Goal: Check status: Check status

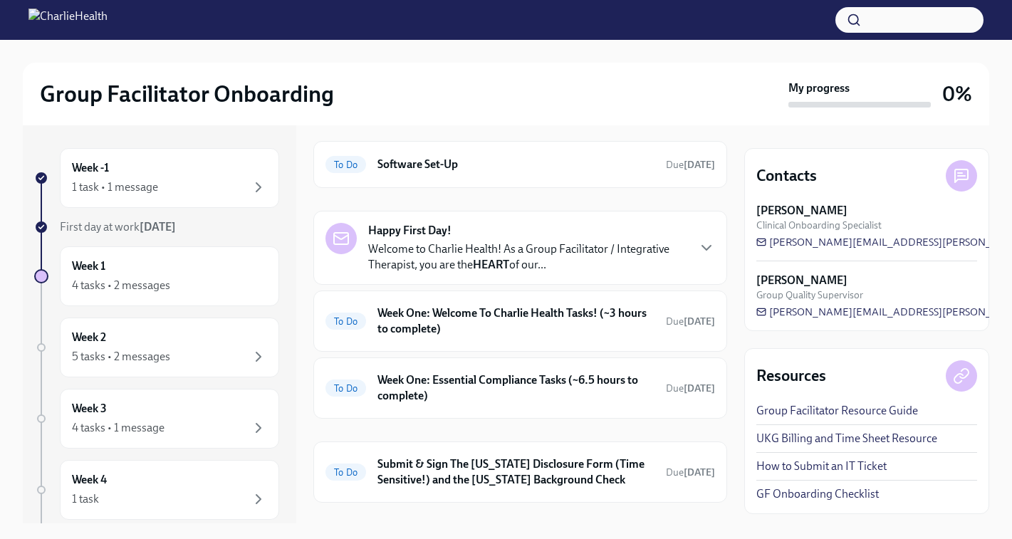
scroll to position [52, 0]
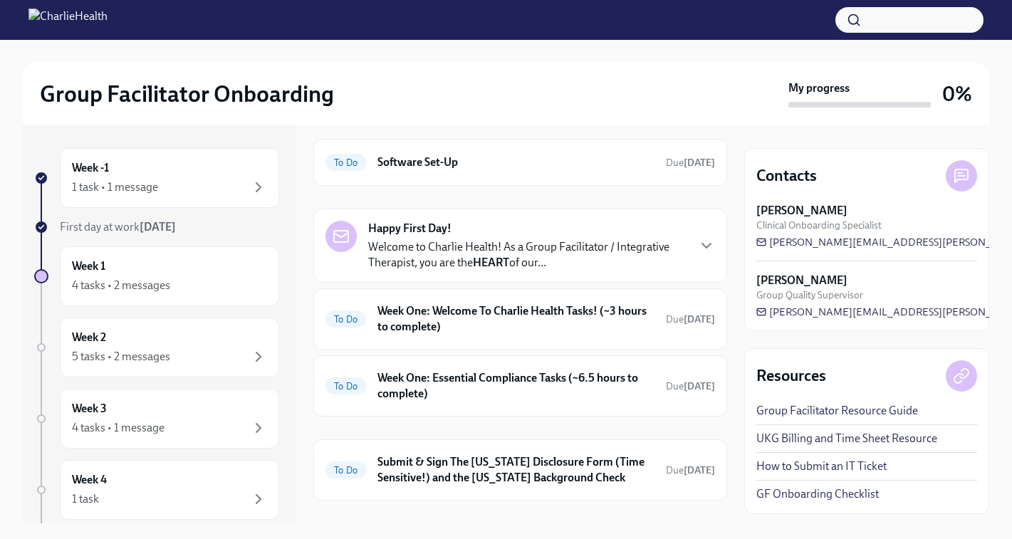
click at [527, 253] on p "Welcome to Charlie Health! As a Group Facilitator / Integrative Therapist, you …" at bounding box center [527, 254] width 318 height 31
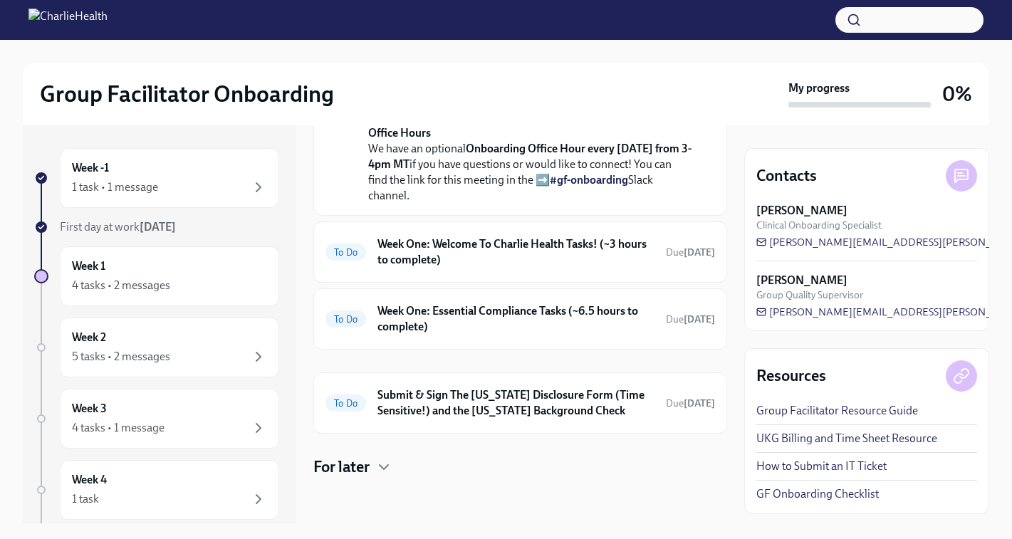
scroll to position [701, 0]
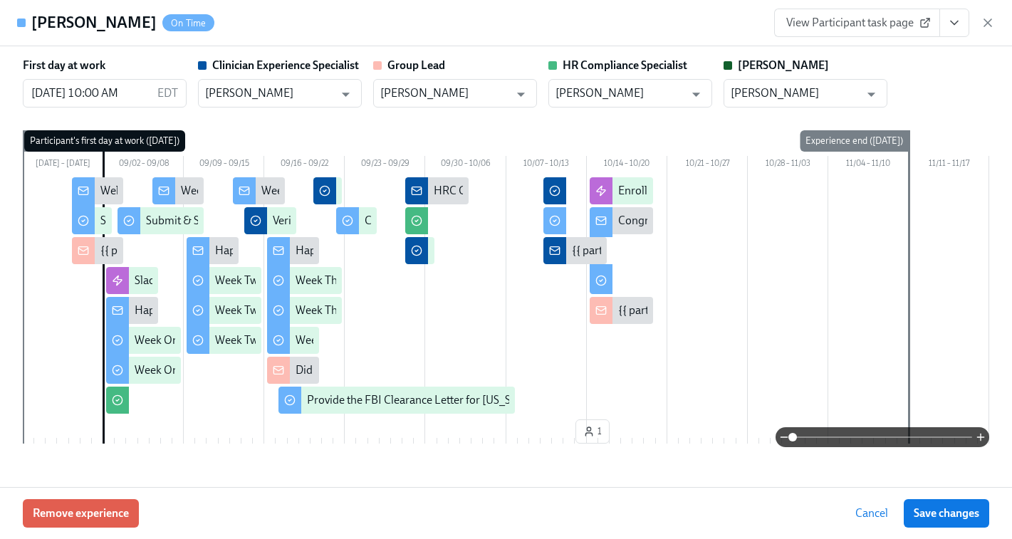
scroll to position [0, 19949]
click at [990, 21] on icon "button" at bounding box center [987, 22] width 7 height 7
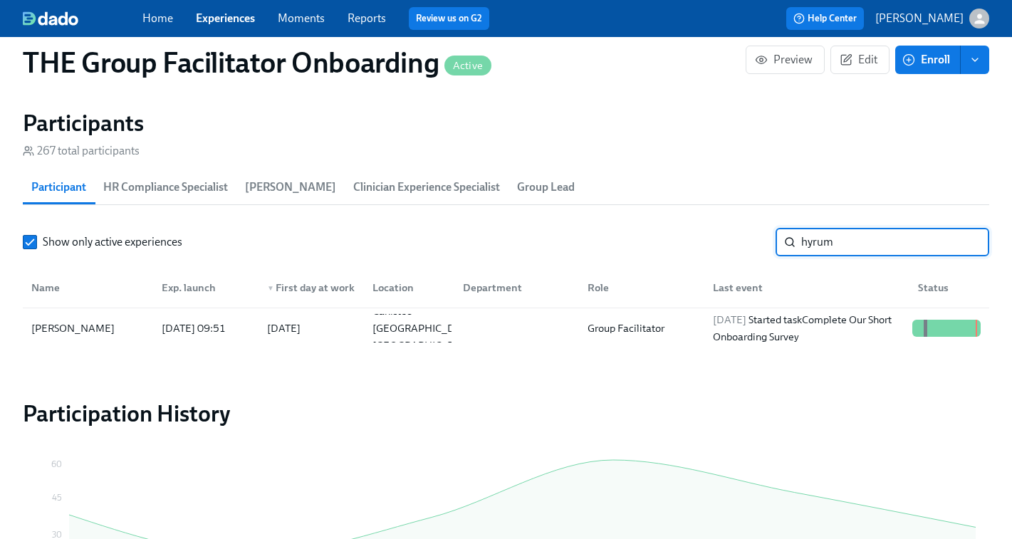
click at [835, 234] on input "hyrum" at bounding box center [895, 242] width 188 height 28
click at [765, 333] on div "2025/10/14 Started task Submit & Sign The Utah Disclosure Form (Time Sensitive!…" at bounding box center [806, 328] width 199 height 68
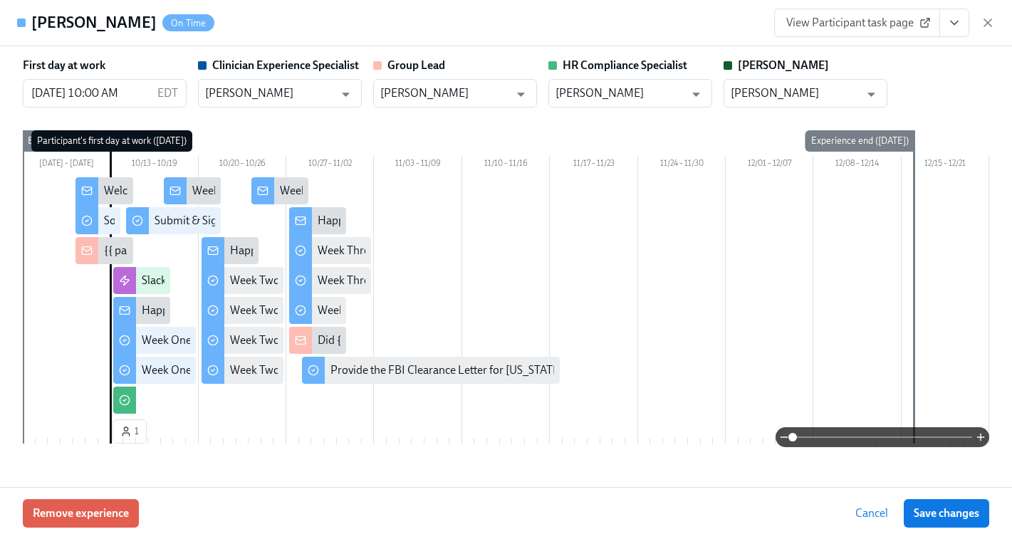
click at [862, 21] on span "View Participant task page" at bounding box center [857, 23] width 142 height 14
click at [985, 25] on icon "button" at bounding box center [988, 23] width 14 height 14
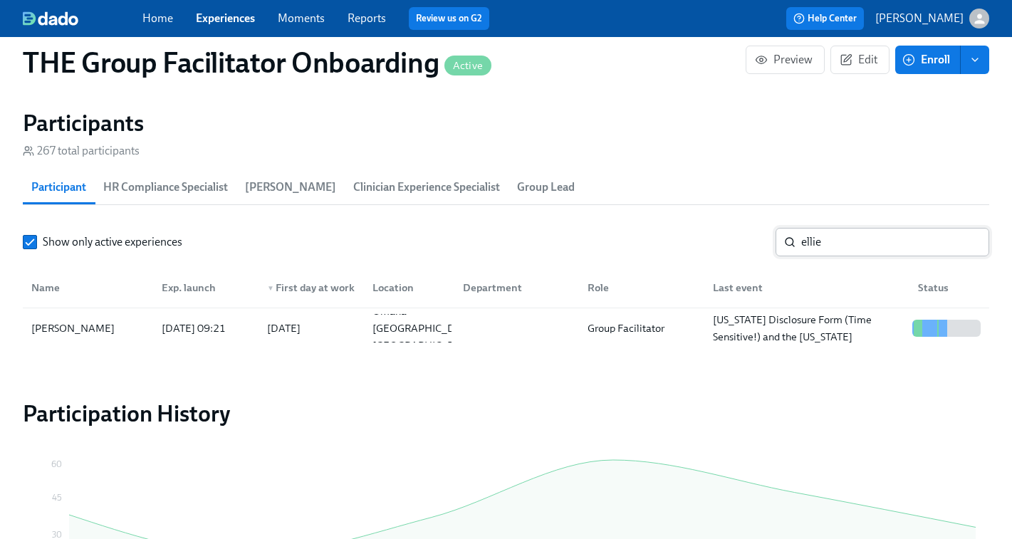
click at [822, 244] on input "ellie" at bounding box center [895, 242] width 188 height 28
paste input "Raven Crenshaw"
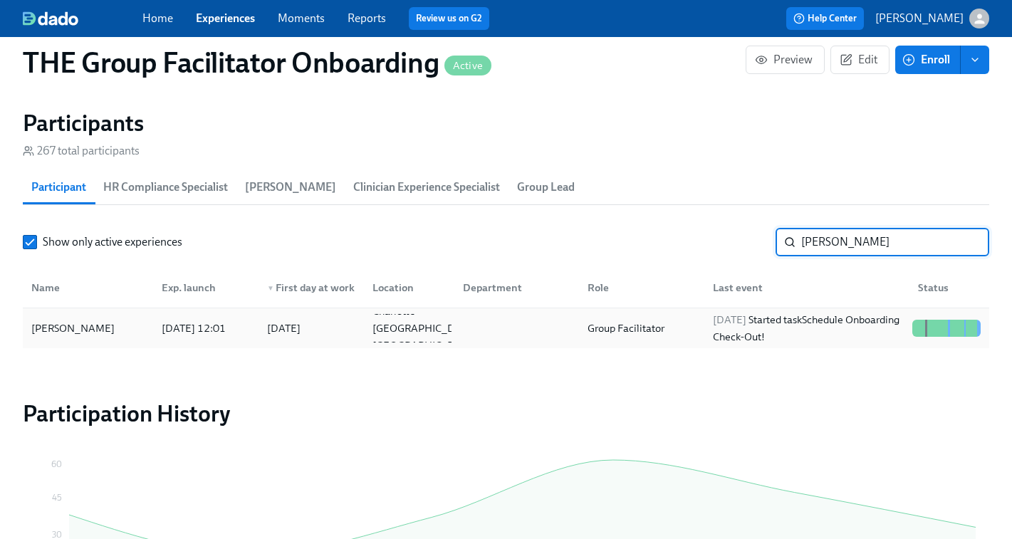
click at [857, 326] on div "2025/10/14 Started task Schedule Onboarding Check-Out!" at bounding box center [806, 328] width 199 height 34
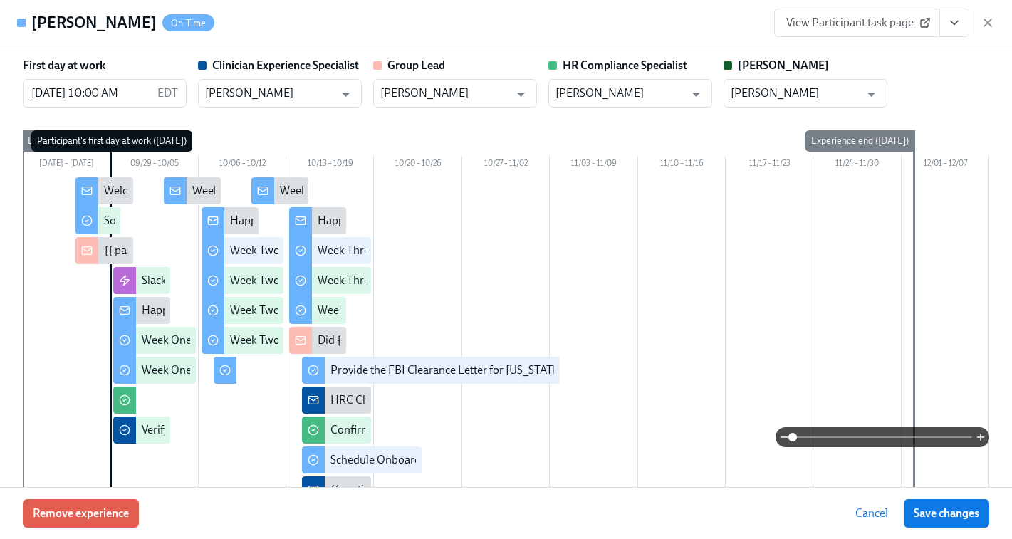
click at [909, 23] on span "View Participant task page" at bounding box center [857, 23] width 142 height 14
click at [989, 21] on icon "button" at bounding box center [987, 22] width 7 height 7
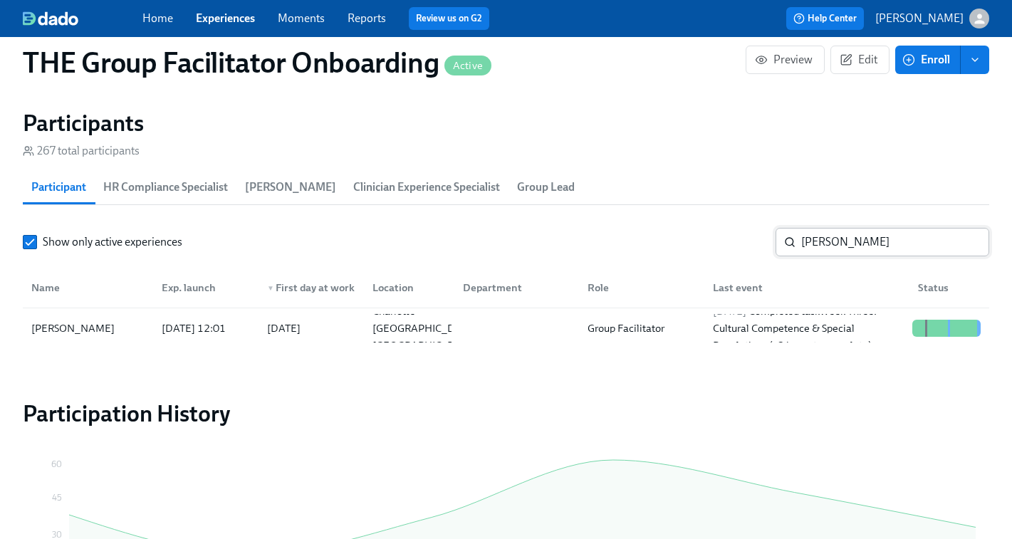
click at [836, 236] on input "Raven Crenshaw" at bounding box center [895, 242] width 188 height 28
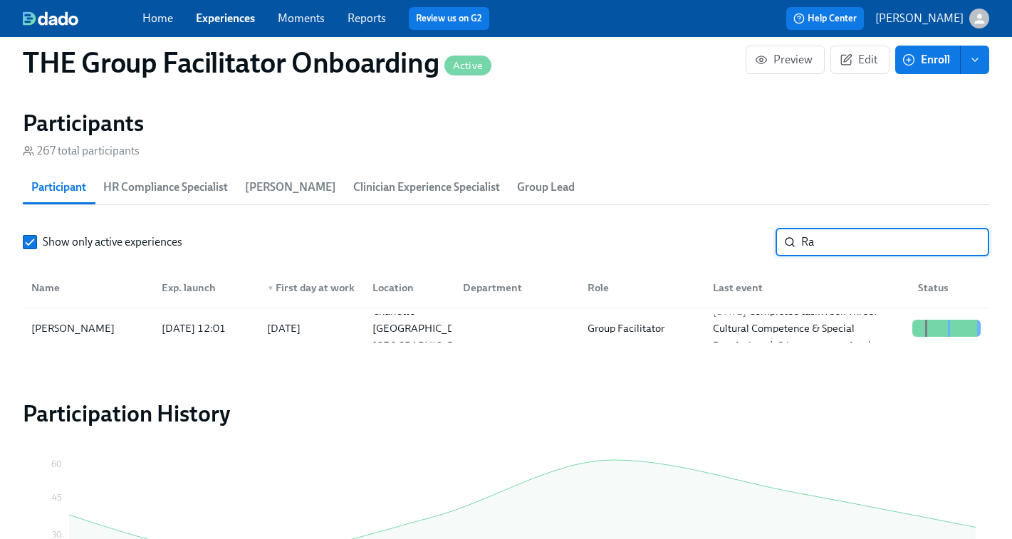
type input "R"
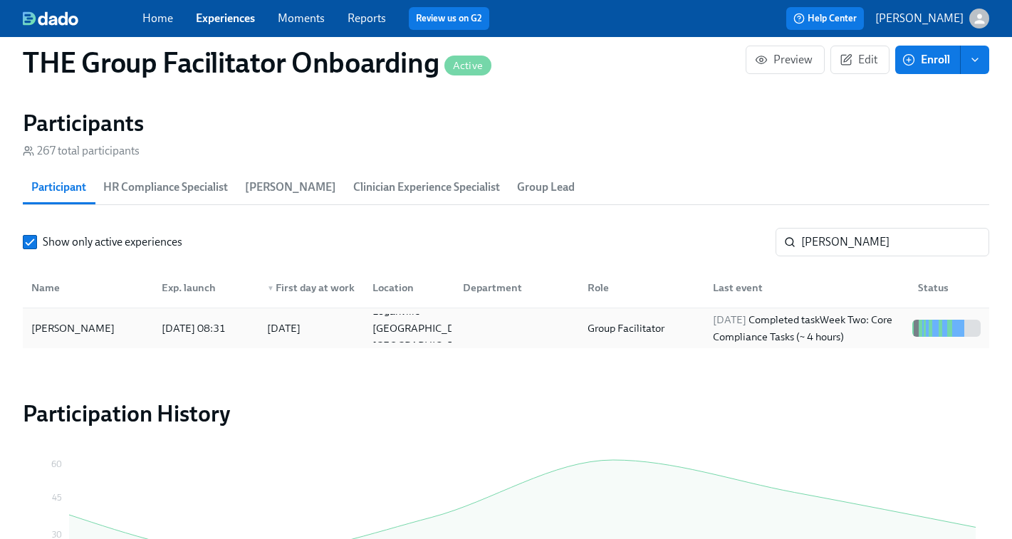
click at [800, 318] on div "2025/10/14 Completed task Week Two: Core Compliance Tasks (~ 4 hours)" at bounding box center [806, 328] width 199 height 34
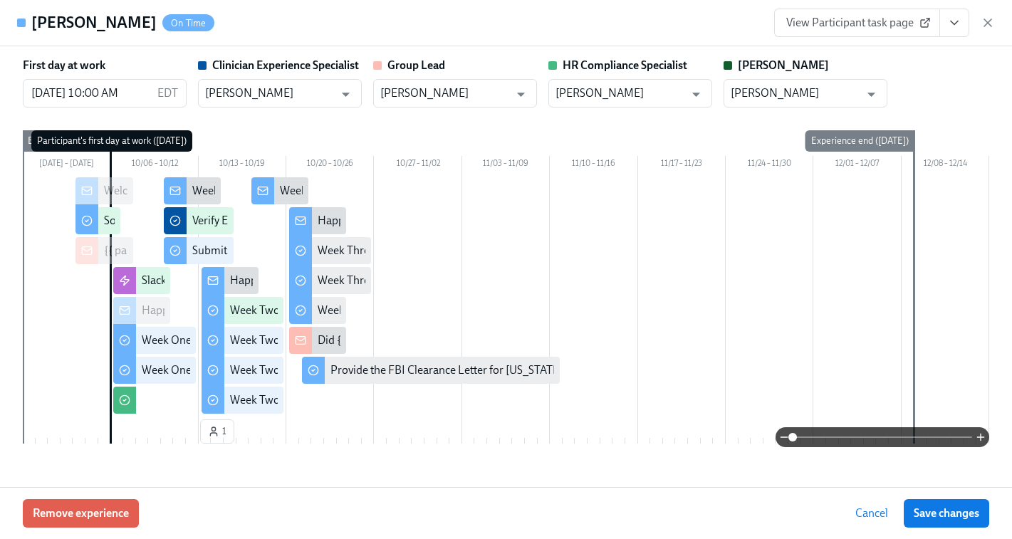
click at [878, 21] on span "View Participant task page" at bounding box center [857, 23] width 142 height 14
drag, startPoint x: 993, startPoint y: 18, endPoint x: 816, endPoint y: 279, distance: 315.4
click at [993, 18] on icon "button" at bounding box center [988, 23] width 14 height 14
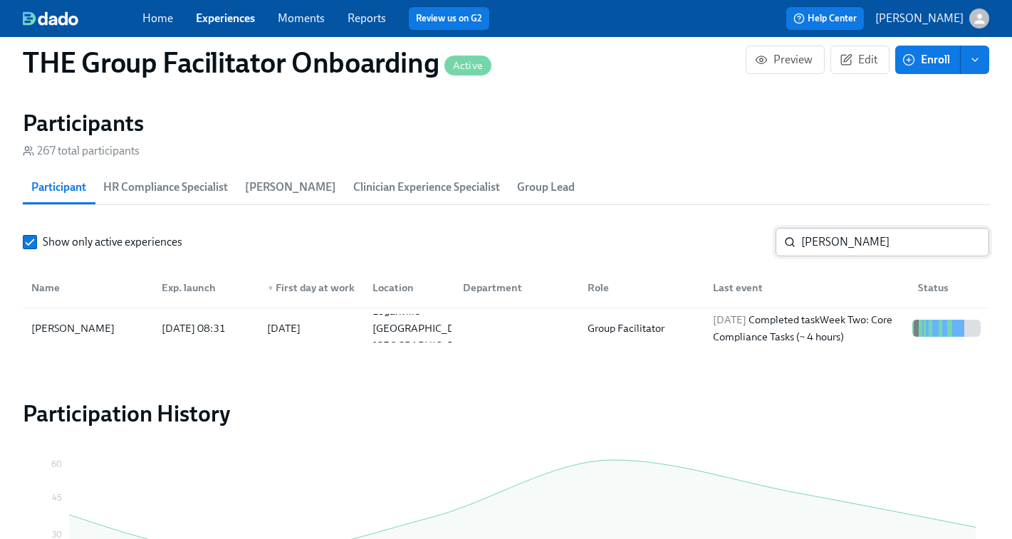
click at [844, 231] on input "huggins" at bounding box center [895, 242] width 188 height 28
click at [836, 244] on input "huggins" at bounding box center [895, 242] width 188 height 28
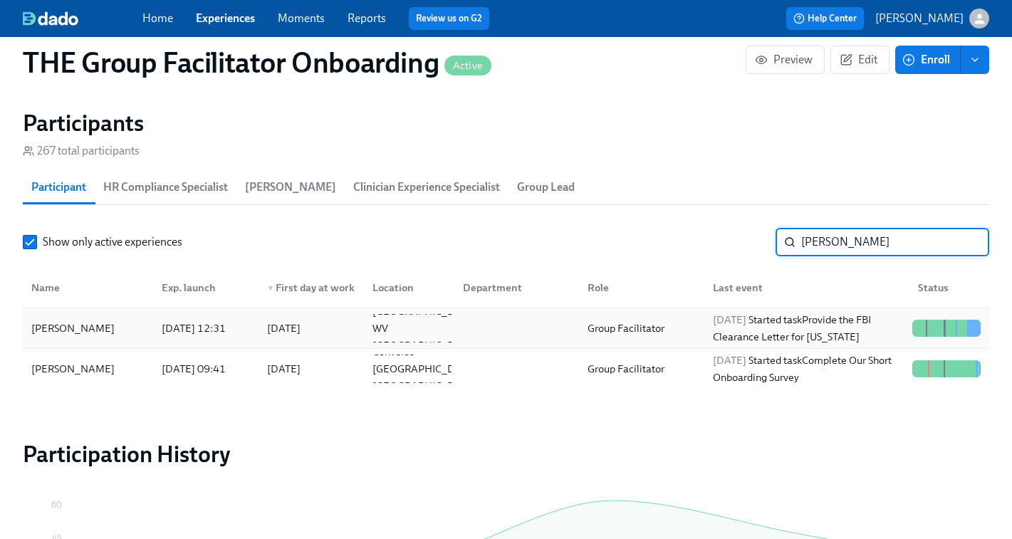
click at [773, 333] on div "2025/10/14 Started task Provide the FBI Clearance Letter for Pennsylvania" at bounding box center [806, 328] width 199 height 34
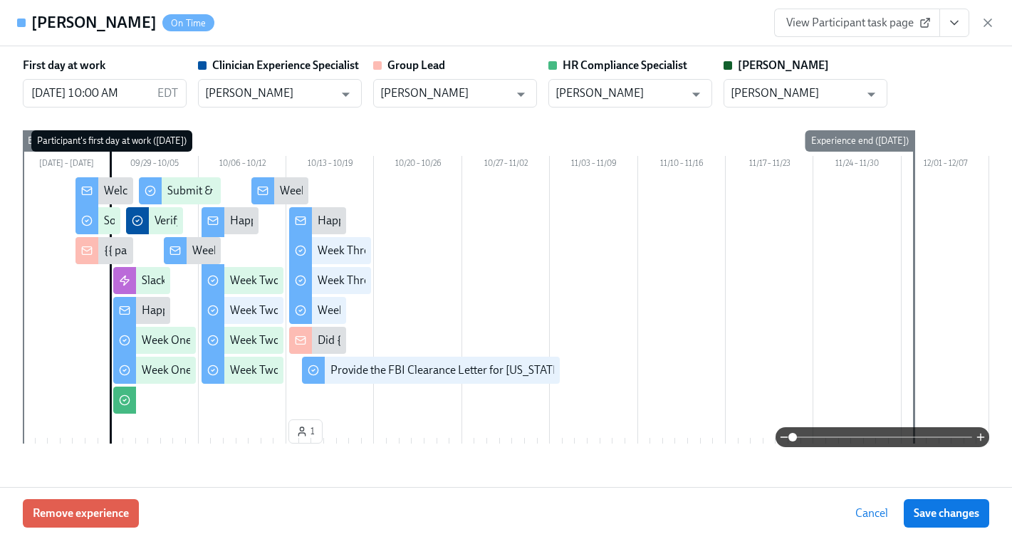
click at [832, 24] on span "View Participant task page" at bounding box center [857, 23] width 142 height 14
click at [990, 21] on icon "button" at bounding box center [988, 23] width 14 height 14
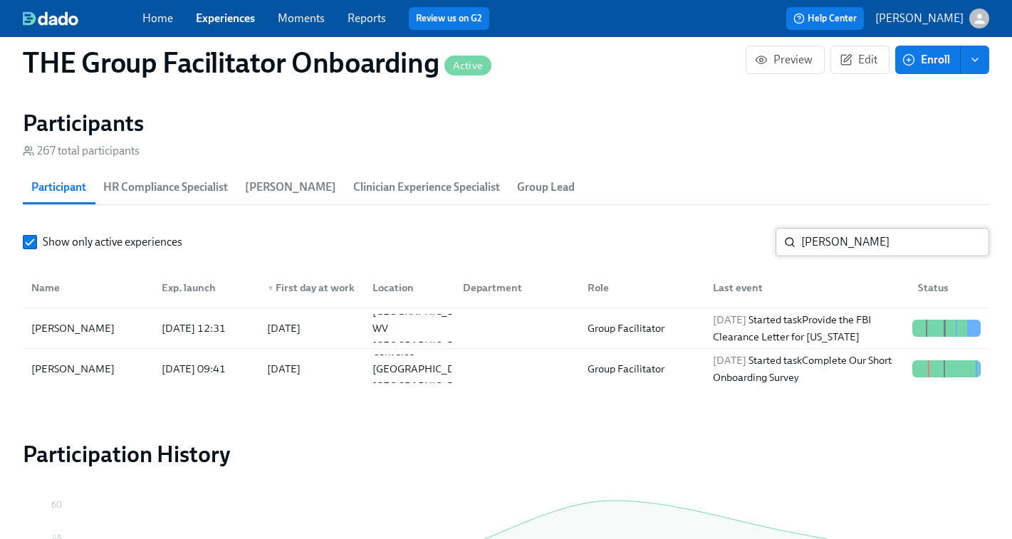
click at [840, 250] on input "perry" at bounding box center [895, 242] width 188 height 28
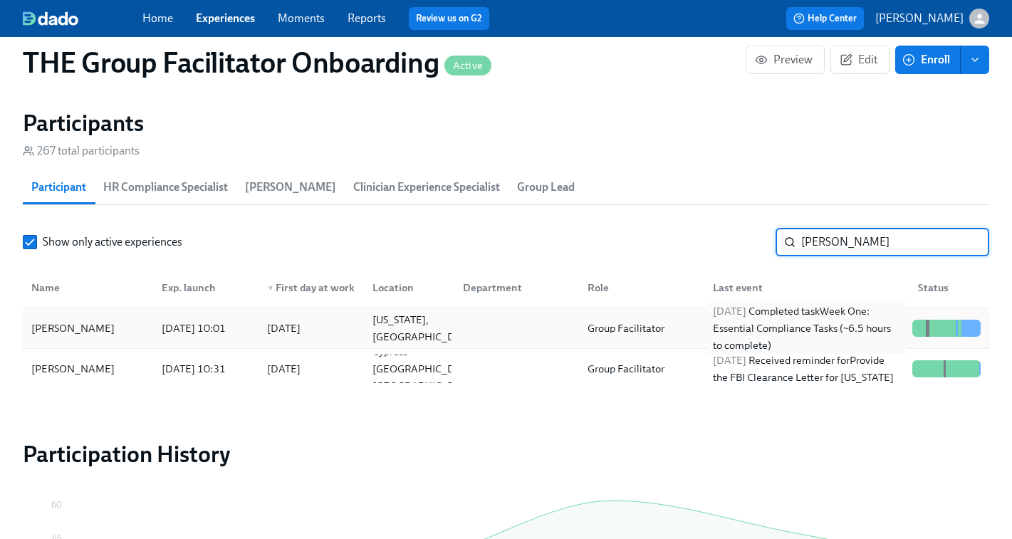
click at [805, 340] on div "2025/10/14 Completed task Week One: Essential Compliance Tasks (~6.5 hours to c…" at bounding box center [806, 328] width 199 height 51
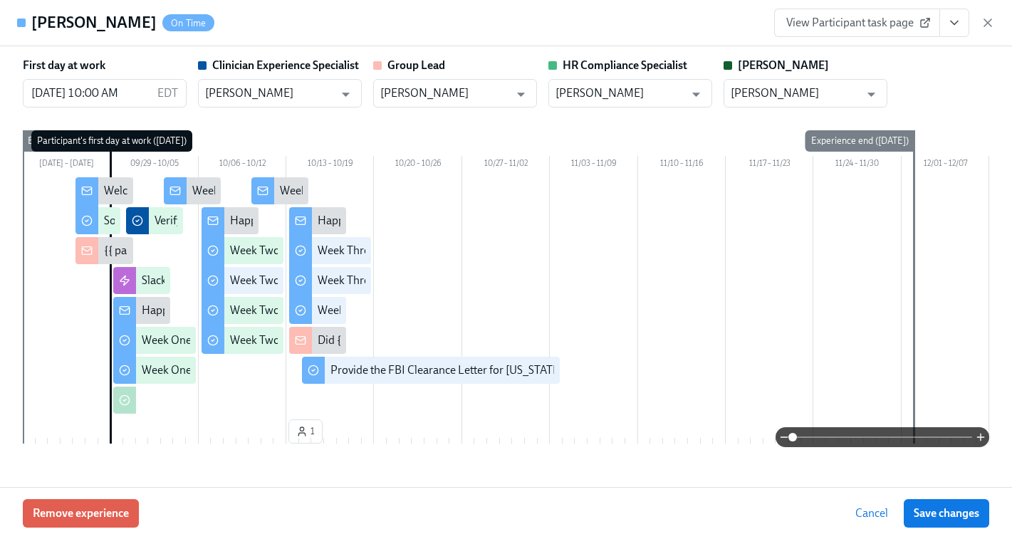
click at [825, 21] on span "View Participant task page" at bounding box center [857, 23] width 142 height 14
click at [989, 28] on icon "button" at bounding box center [988, 23] width 14 height 14
click at [988, 20] on div "button" at bounding box center [979, 19] width 20 height 20
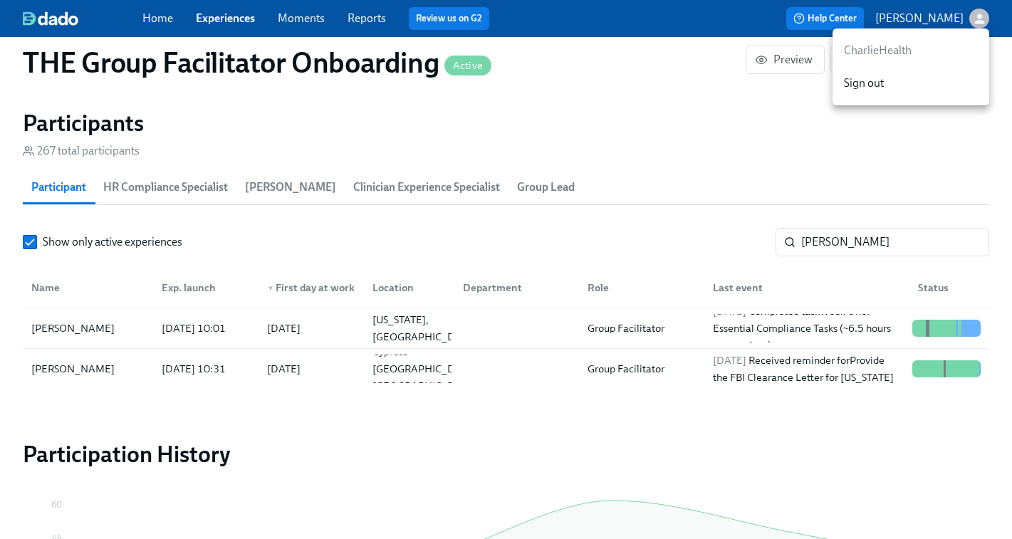
click at [893, 231] on div at bounding box center [506, 269] width 1012 height 539
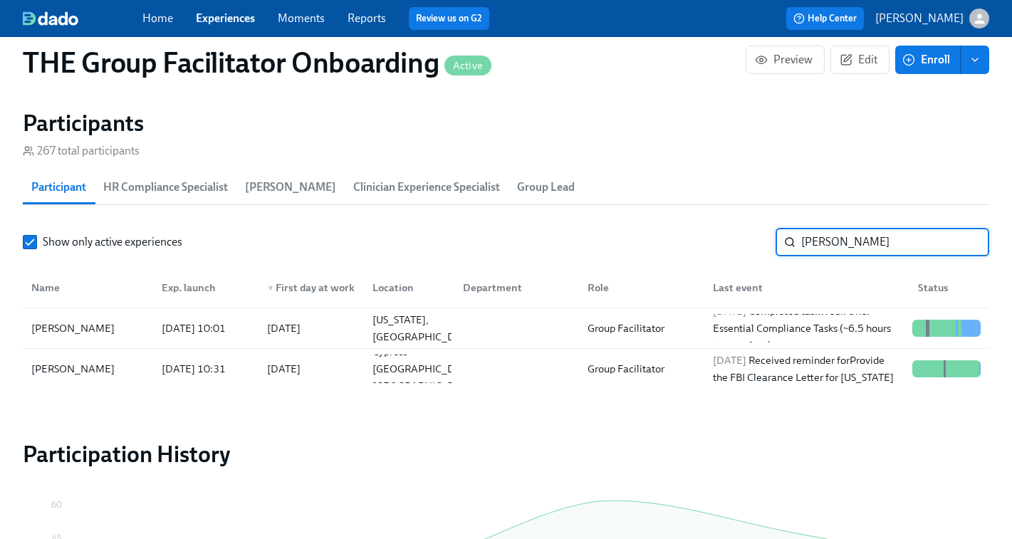
click at [893, 231] on input "latoya" at bounding box center [895, 242] width 188 height 28
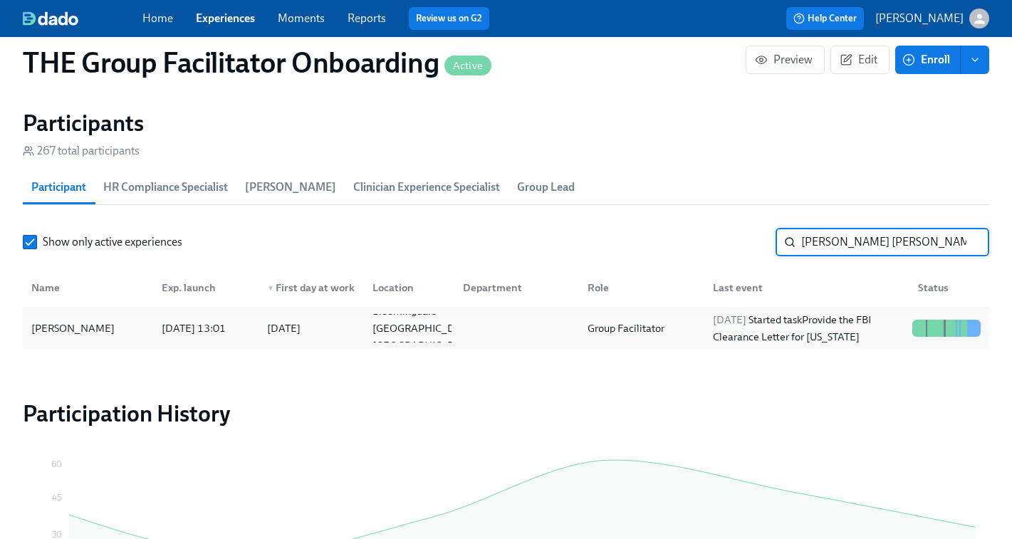
click at [756, 330] on div "2025/10/14 Started task Provide the FBI Clearance Letter for Pennsylvania" at bounding box center [806, 328] width 199 height 34
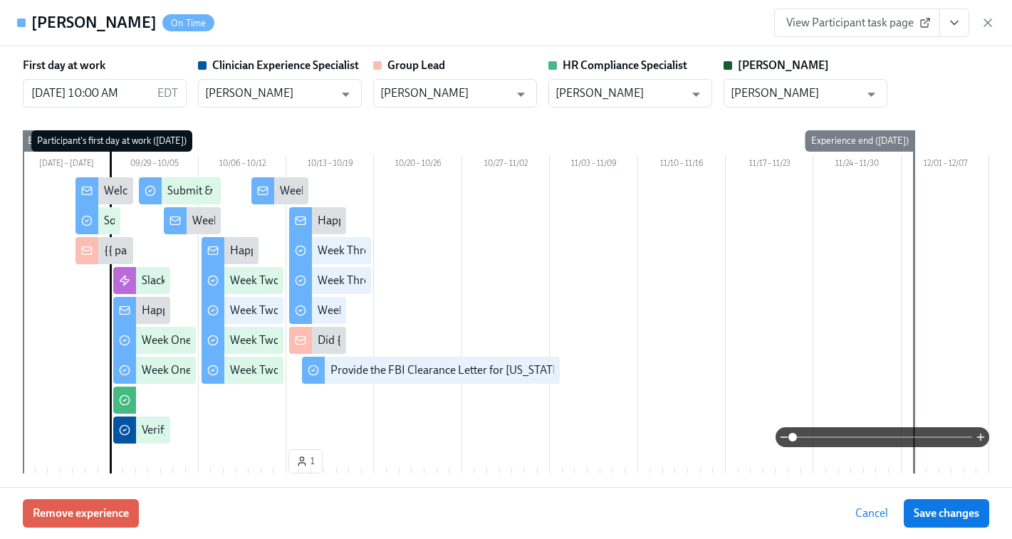
click at [882, 23] on span "View Participant task page" at bounding box center [857, 23] width 142 height 14
click at [984, 16] on icon "button" at bounding box center [988, 23] width 14 height 14
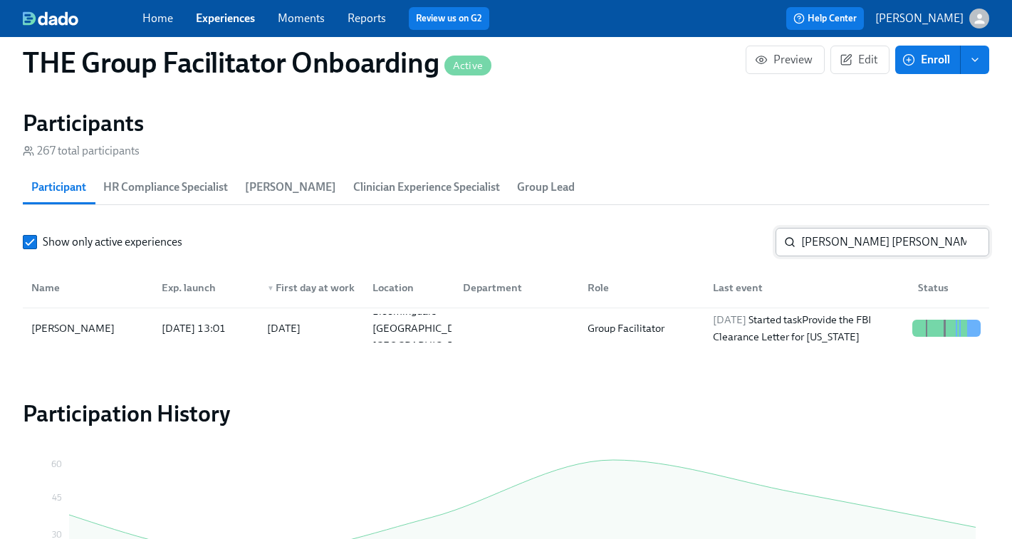
click at [845, 244] on input "nicole cl" at bounding box center [895, 242] width 188 height 28
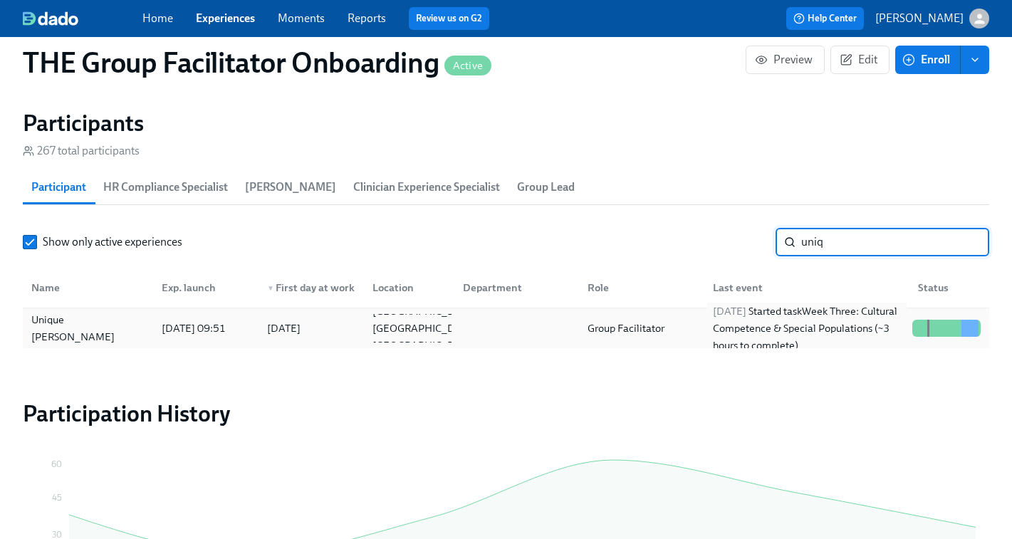
click at [780, 335] on div "2025/10/13 Started task Week Three: Cultural Competence & Special Populations (…" at bounding box center [806, 328] width 199 height 51
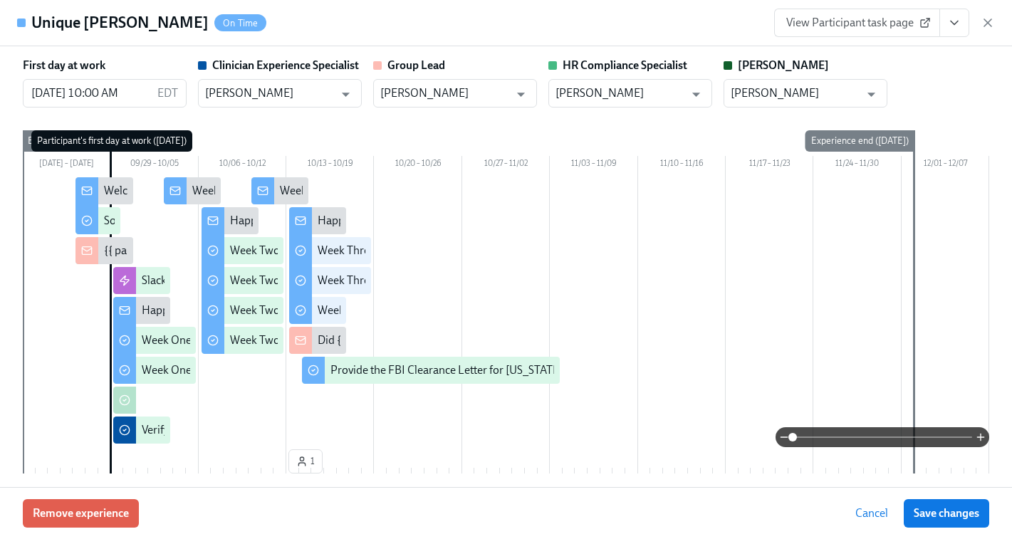
click at [854, 19] on span "View Participant task page" at bounding box center [857, 23] width 142 height 14
click at [988, 26] on icon "button" at bounding box center [988, 23] width 14 height 14
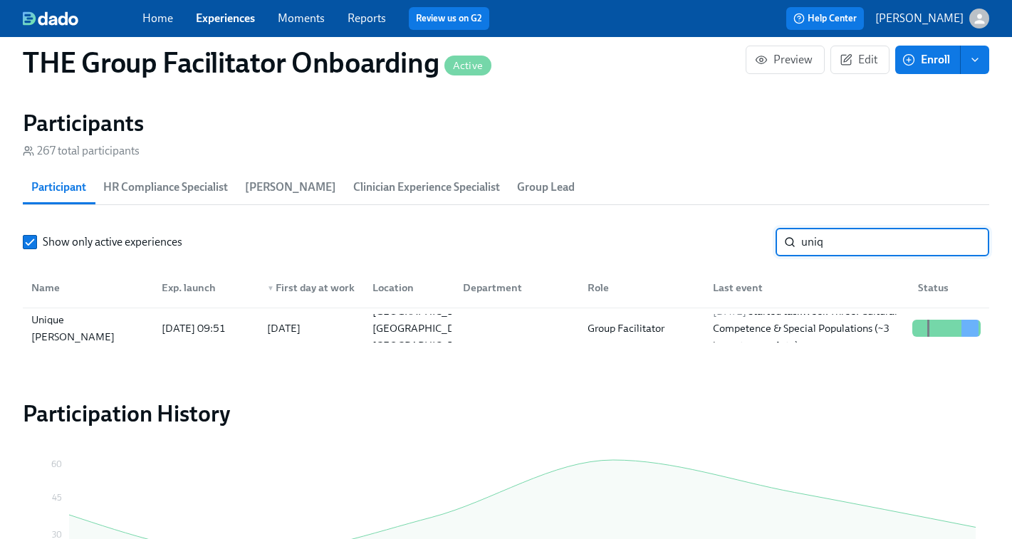
click at [833, 240] on input "uniq" at bounding box center [895, 242] width 188 height 28
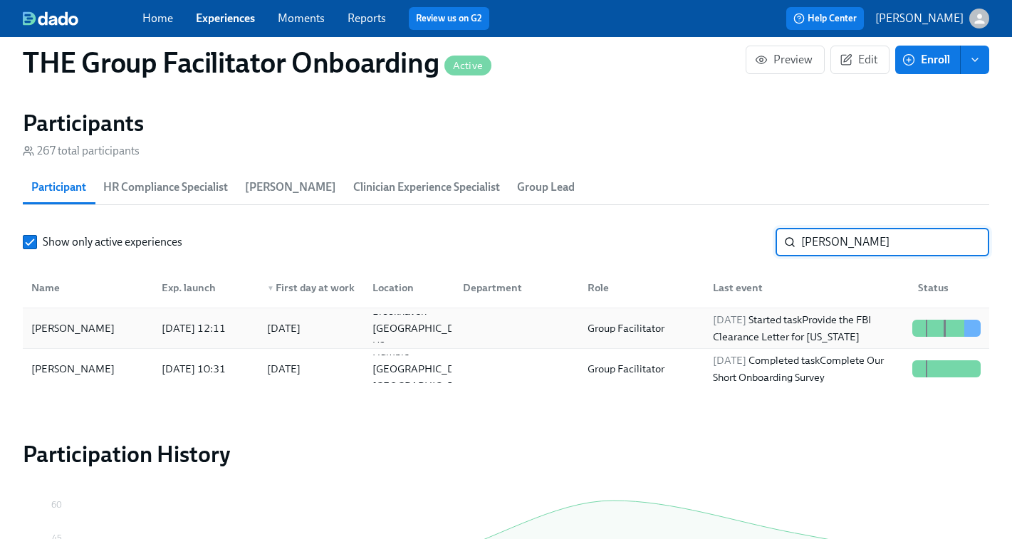
click at [772, 324] on div "2025/10/14 Started task Provide the FBI Clearance Letter for Pennsylvania" at bounding box center [806, 328] width 199 height 34
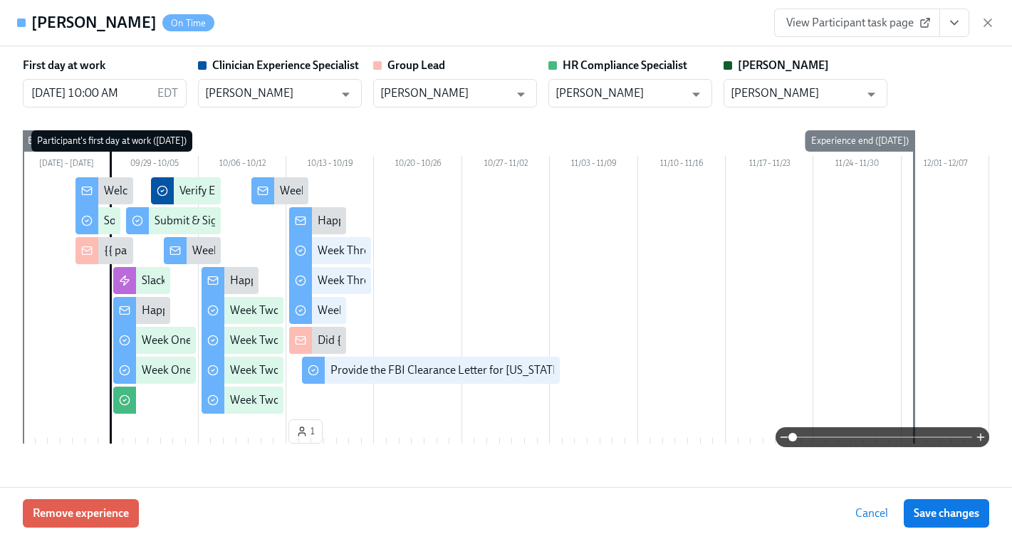
click at [889, 27] on span "View Participant task page" at bounding box center [857, 23] width 142 height 14
click at [988, 25] on icon "button" at bounding box center [988, 23] width 14 height 14
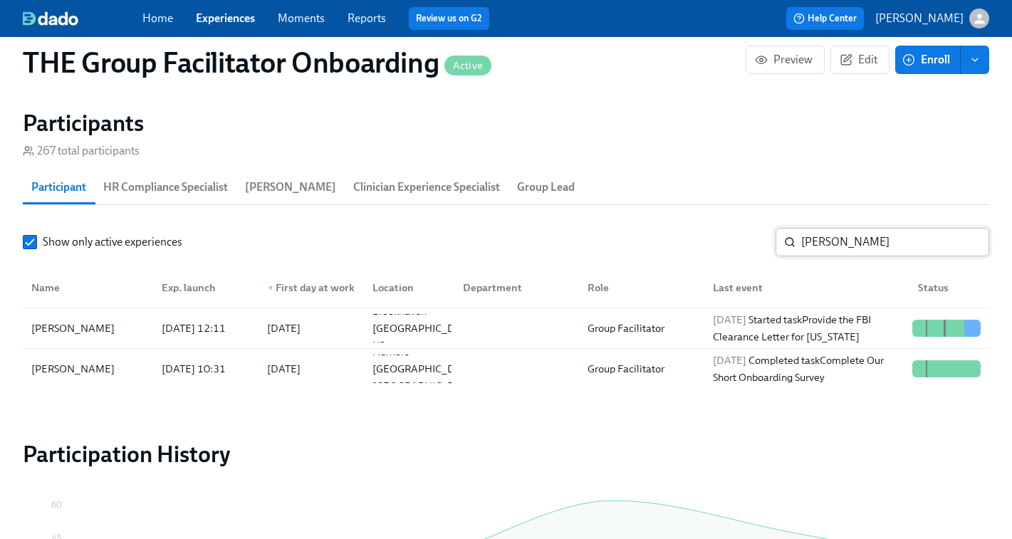
click at [819, 247] on input "shana" at bounding box center [895, 242] width 188 height 28
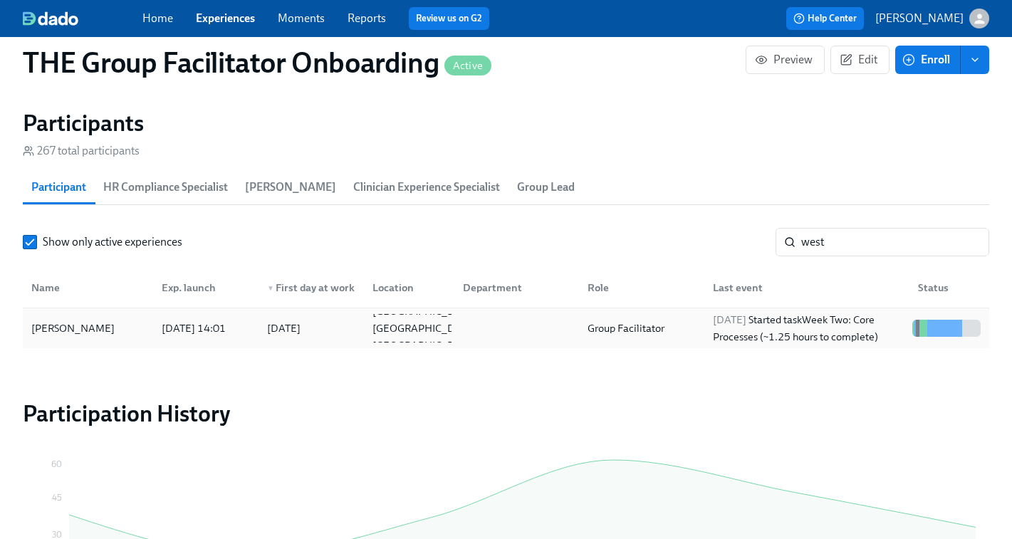
click at [793, 327] on div "2025/10/14 Started task Week Two: Core Processes (~1.25 hours to complete)" at bounding box center [806, 328] width 199 height 34
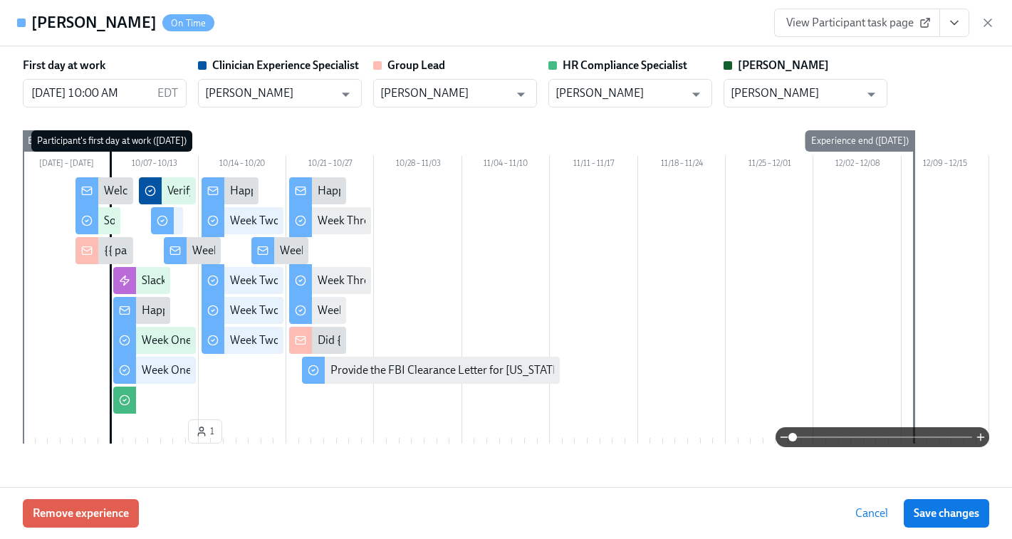
click at [860, 19] on span "View Participant task page" at bounding box center [857, 23] width 142 height 14
click at [998, 23] on div "Chris West On Time View Participant task page" at bounding box center [506, 23] width 1012 height 46
drag, startPoint x: 988, startPoint y: 26, endPoint x: 741, endPoint y: 265, distance: 343.4
click at [988, 26] on icon "button" at bounding box center [988, 23] width 14 height 14
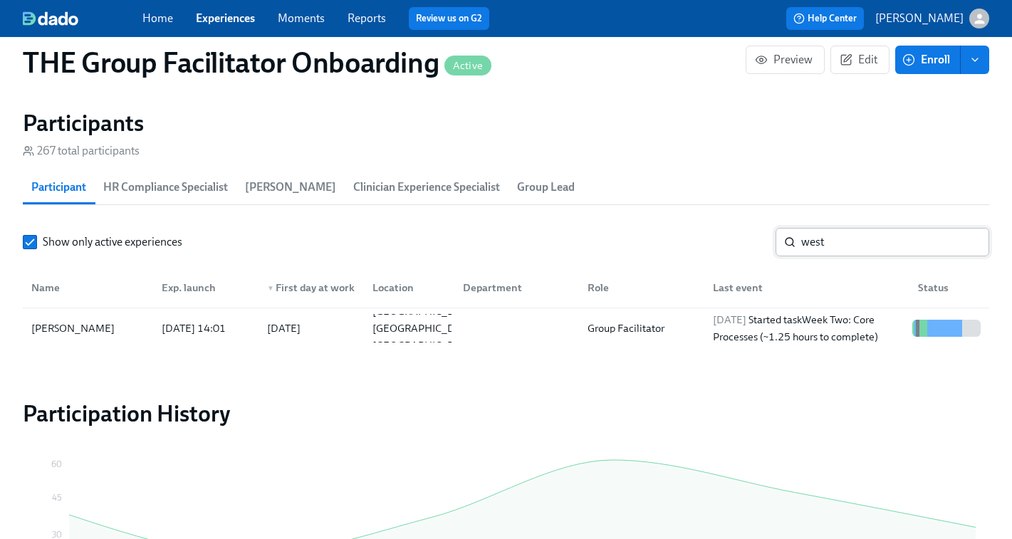
click at [821, 251] on input "west" at bounding box center [895, 242] width 188 height 28
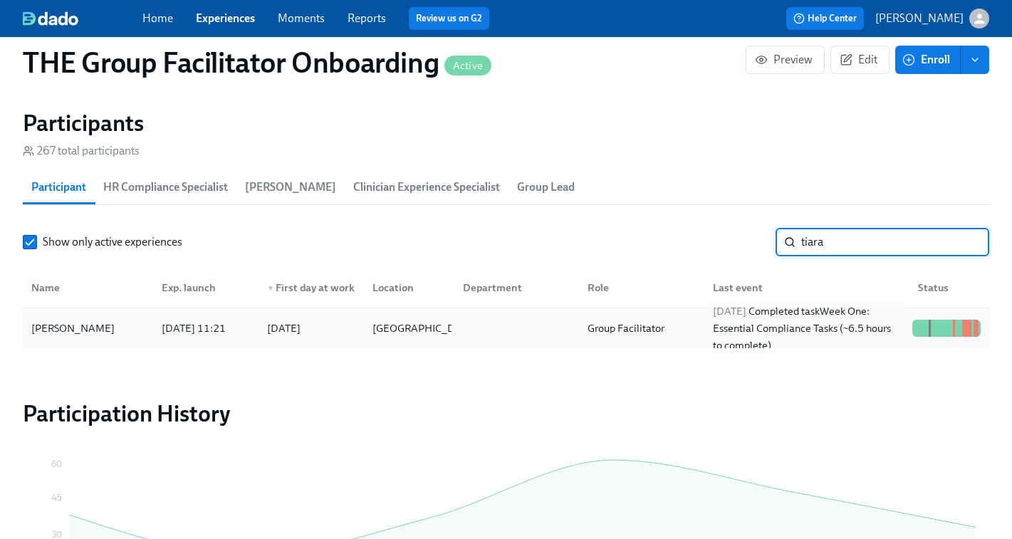
type input "tiara"
click at [776, 335] on div "2025/10/13 Completed task Week One: Essential Compliance Tasks (~6.5 hours to c…" at bounding box center [806, 328] width 199 height 51
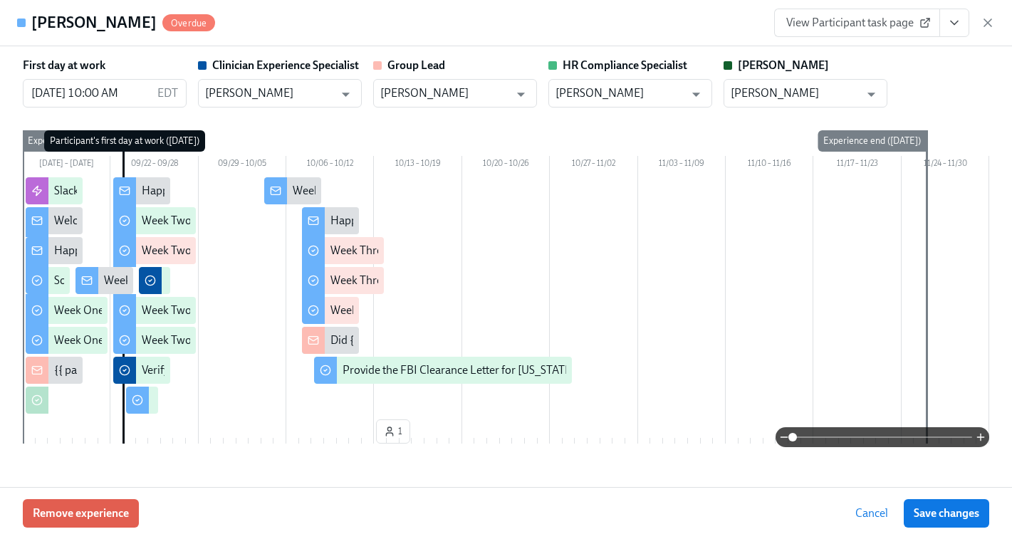
click at [865, 24] on span "View Participant task page" at bounding box center [857, 23] width 142 height 14
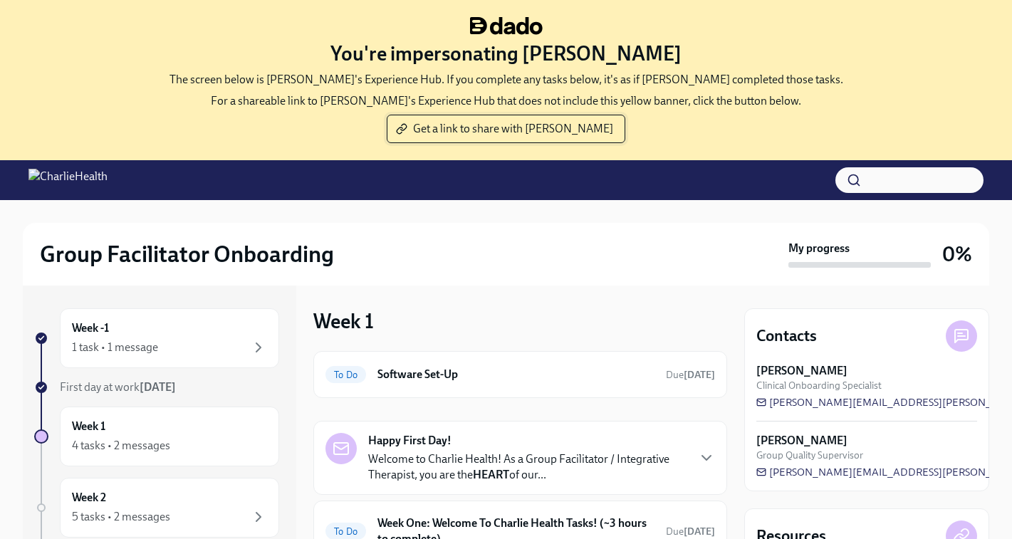
click at [513, 136] on button "Get a link to share with Ellie" at bounding box center [506, 129] width 239 height 28
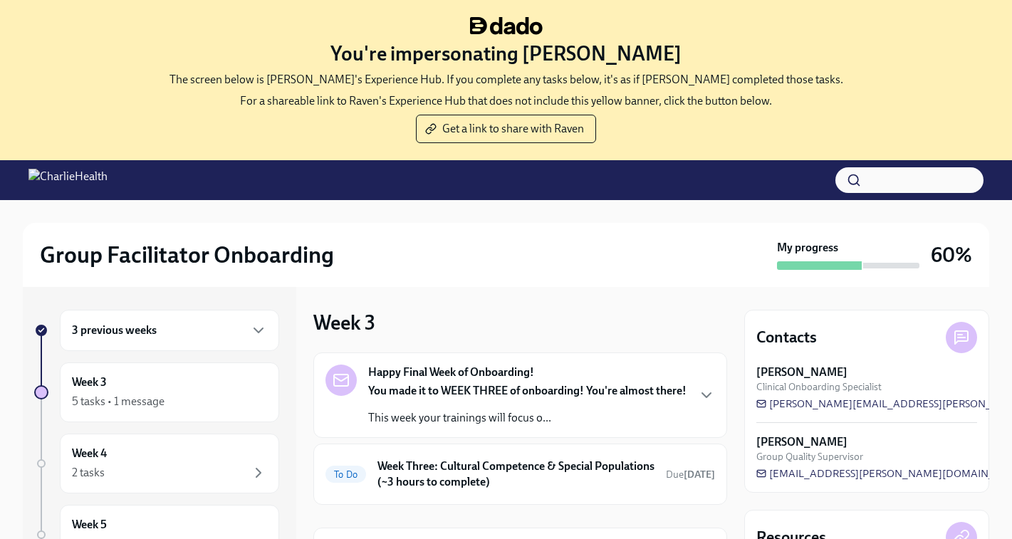
scroll to position [65, 0]
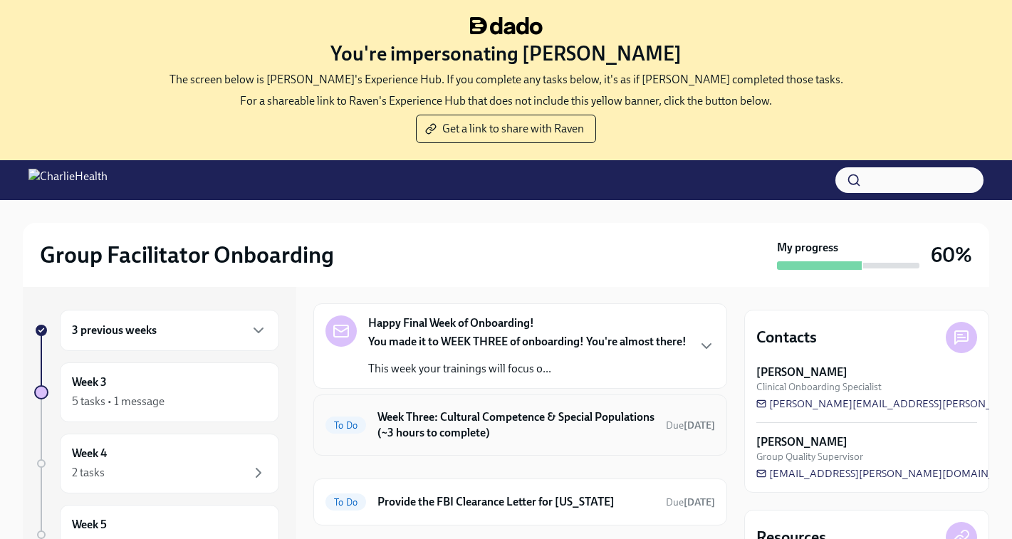
click at [469, 424] on h6 "Week Three: Cultural Competence & Special Populations (~3 hours to complete)" at bounding box center [515, 424] width 277 height 31
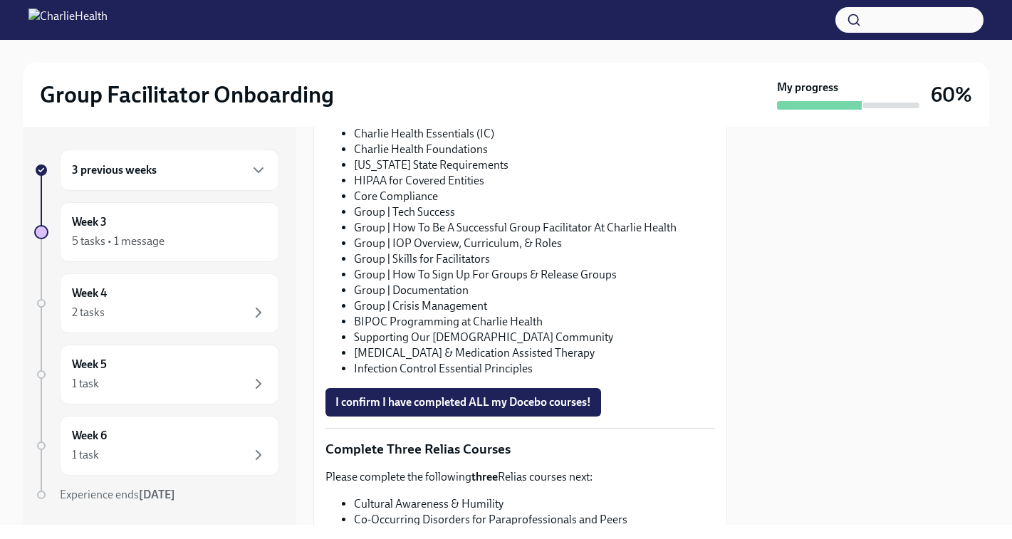
scroll to position [934, 0]
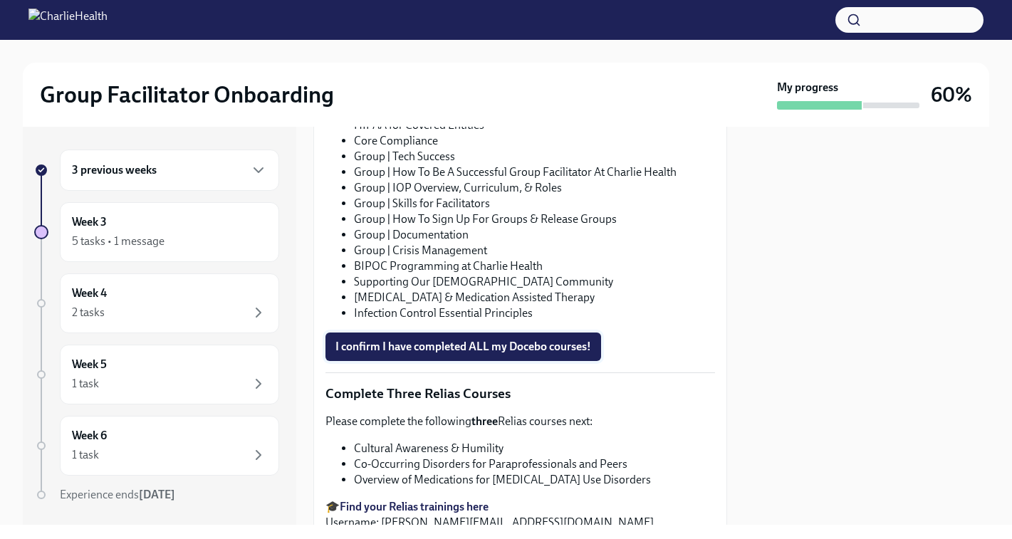
click at [441, 345] on span "I confirm I have completed ALL my Docebo courses!" at bounding box center [463, 347] width 256 height 14
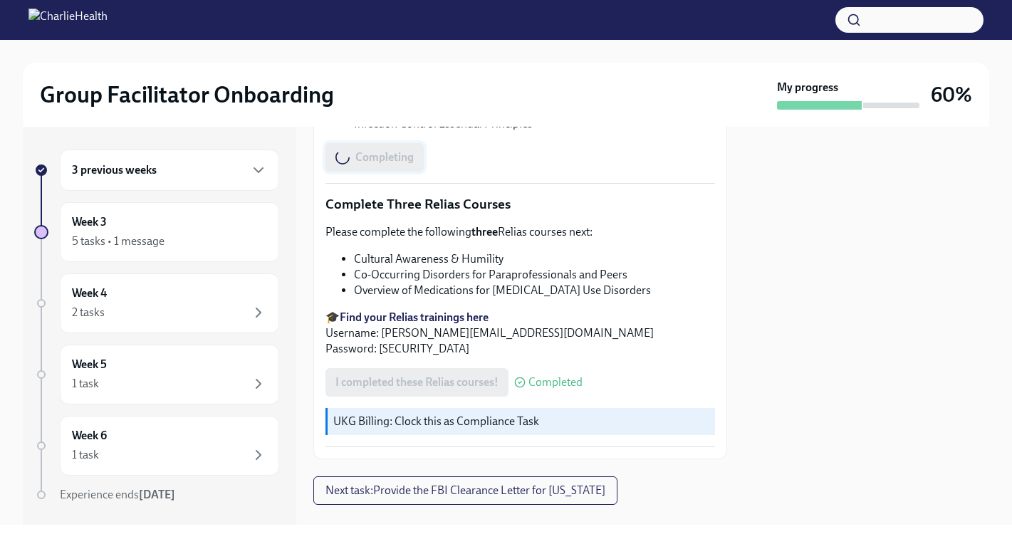
scroll to position [1150, 0]
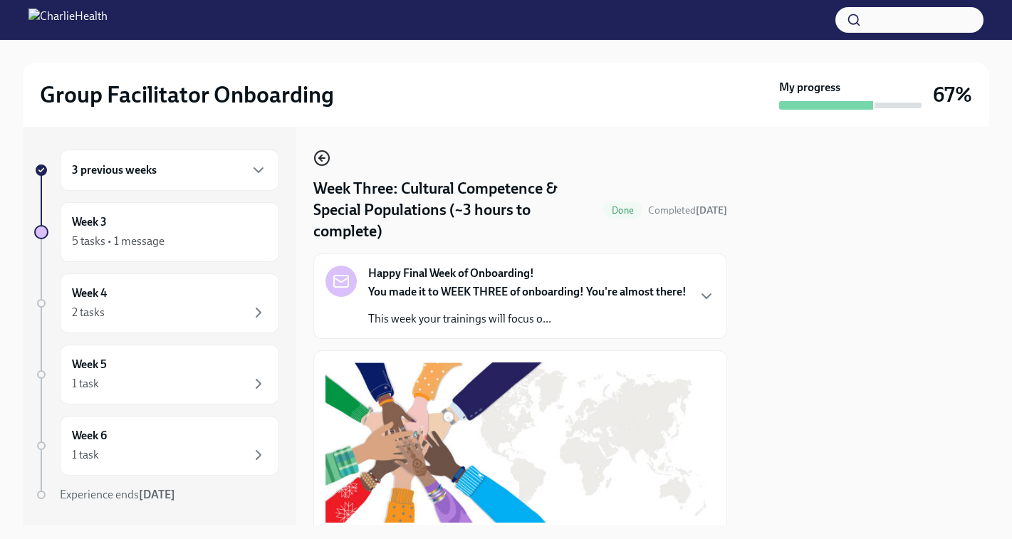
click at [325, 165] on icon "button" at bounding box center [321, 158] width 17 height 17
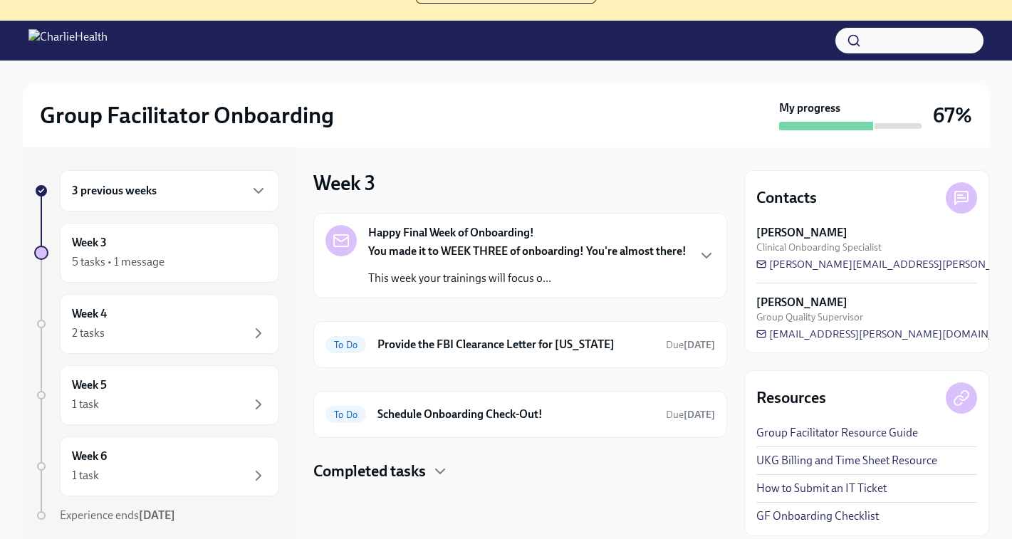
scroll to position [146, 0]
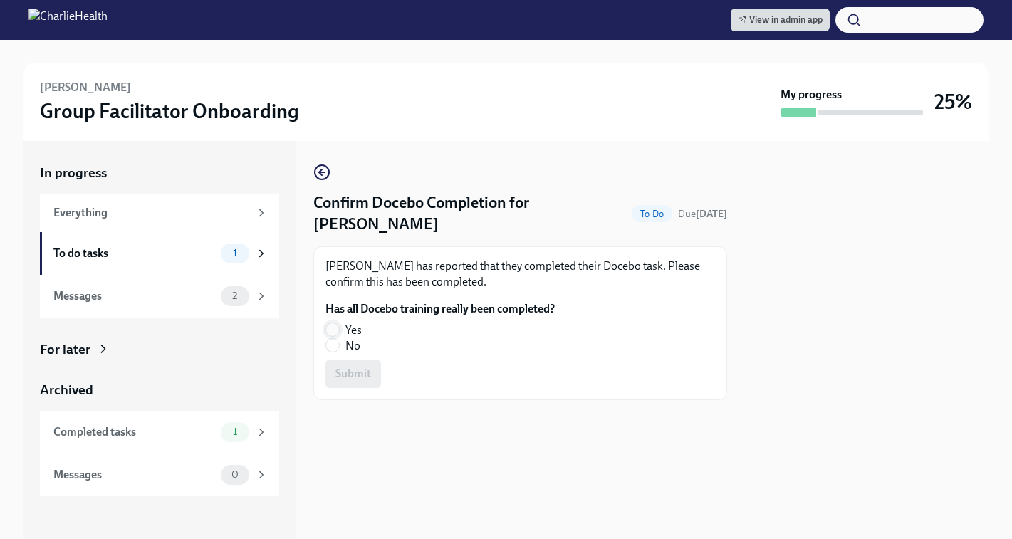
click at [328, 335] on input "Yes" at bounding box center [332, 329] width 13 height 13
radio input "true"
click at [340, 370] on span "Submit" at bounding box center [353, 374] width 36 height 14
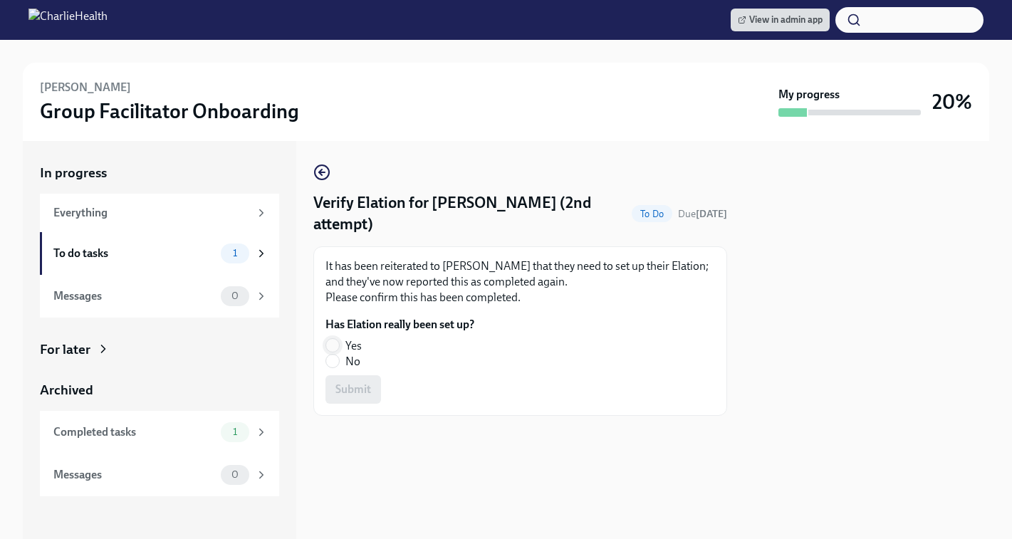
click at [331, 347] on input "Yes" at bounding box center [332, 345] width 13 height 13
radio input "true"
click at [355, 387] on span "Submit" at bounding box center [353, 389] width 36 height 14
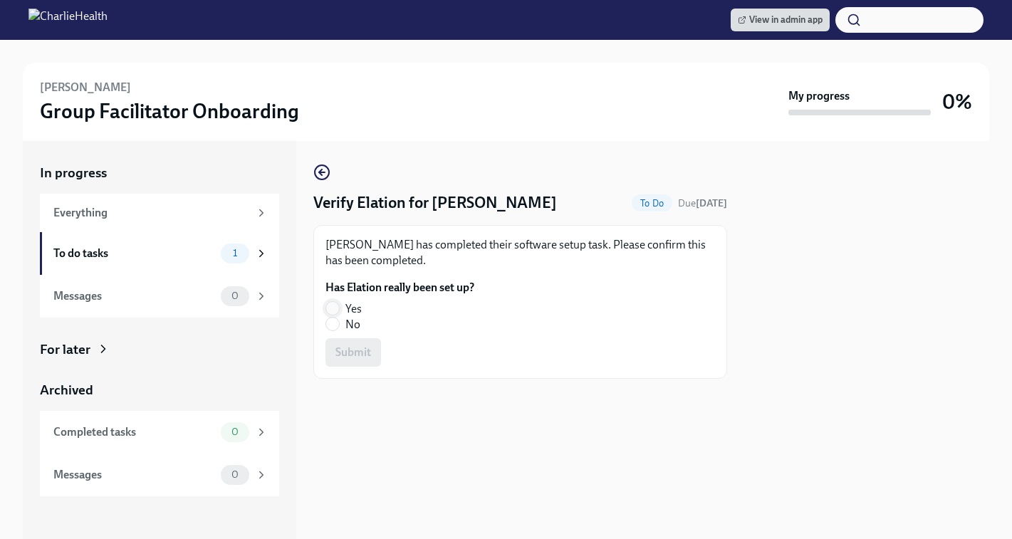
click at [332, 304] on input "Yes" at bounding box center [332, 308] width 13 height 13
radio input "true"
click at [355, 352] on span "Submit" at bounding box center [353, 352] width 36 height 14
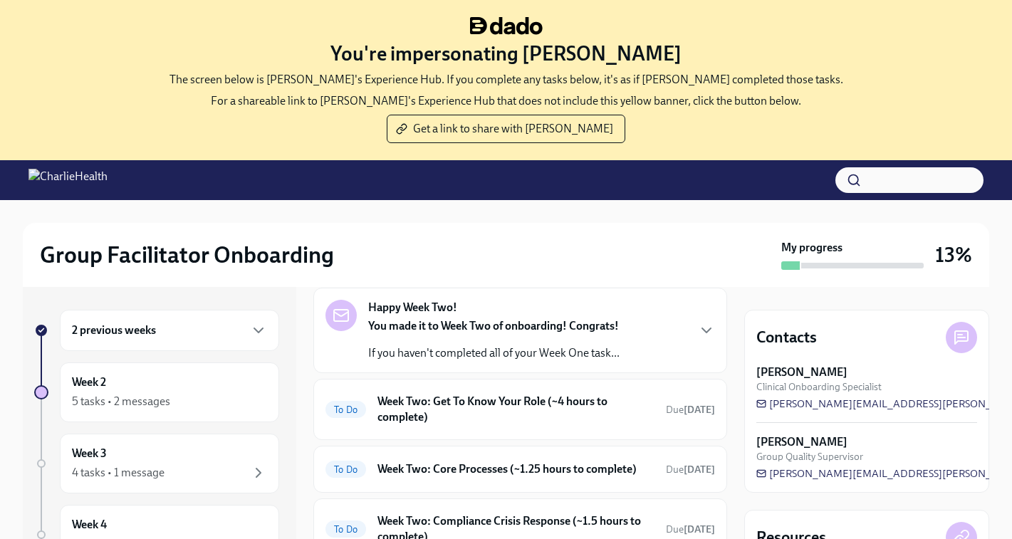
scroll to position [157, 0]
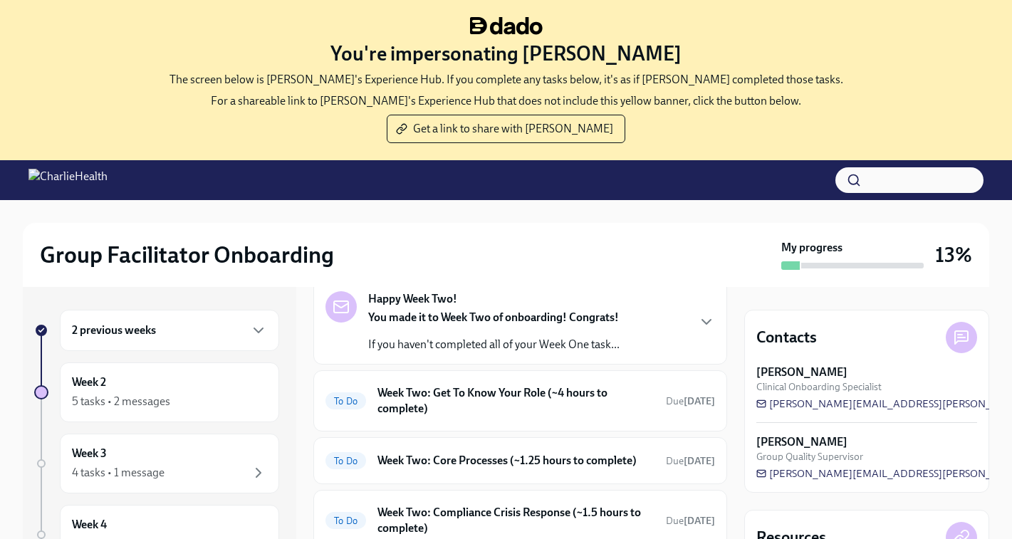
click at [150, 333] on h6 "2 previous weeks" at bounding box center [114, 331] width 84 height 16
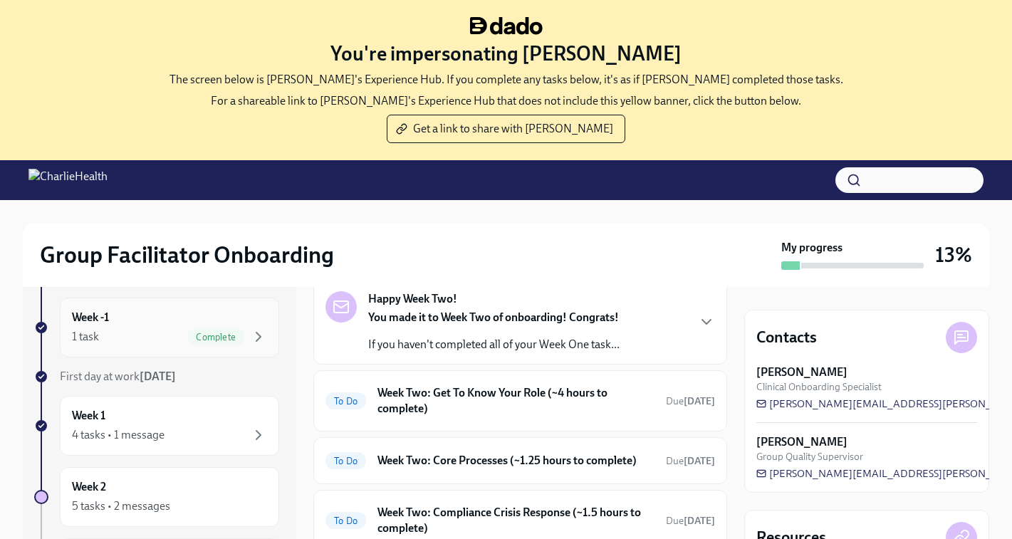
scroll to position [78, 0]
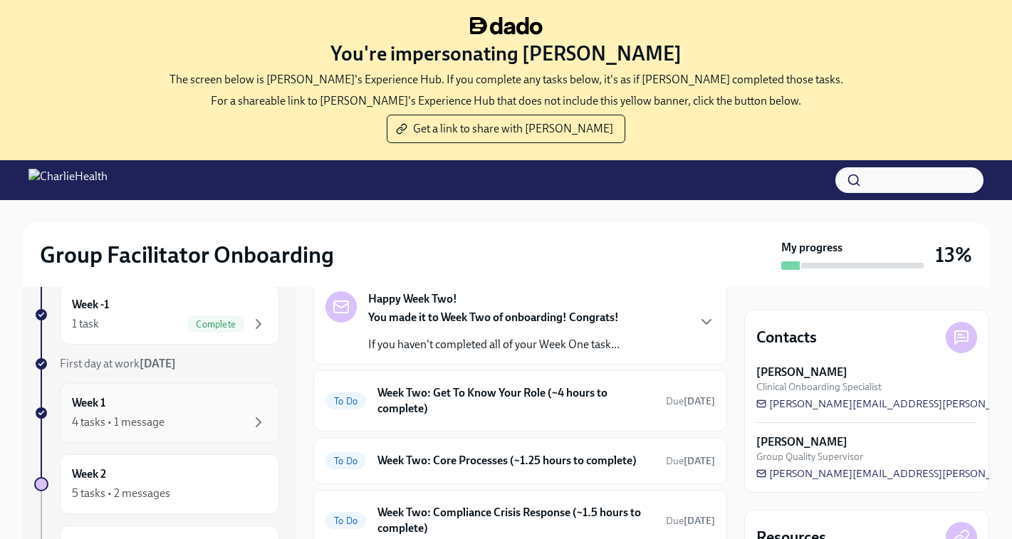
click at [117, 425] on div "4 tasks • 1 message" at bounding box center [118, 422] width 93 height 16
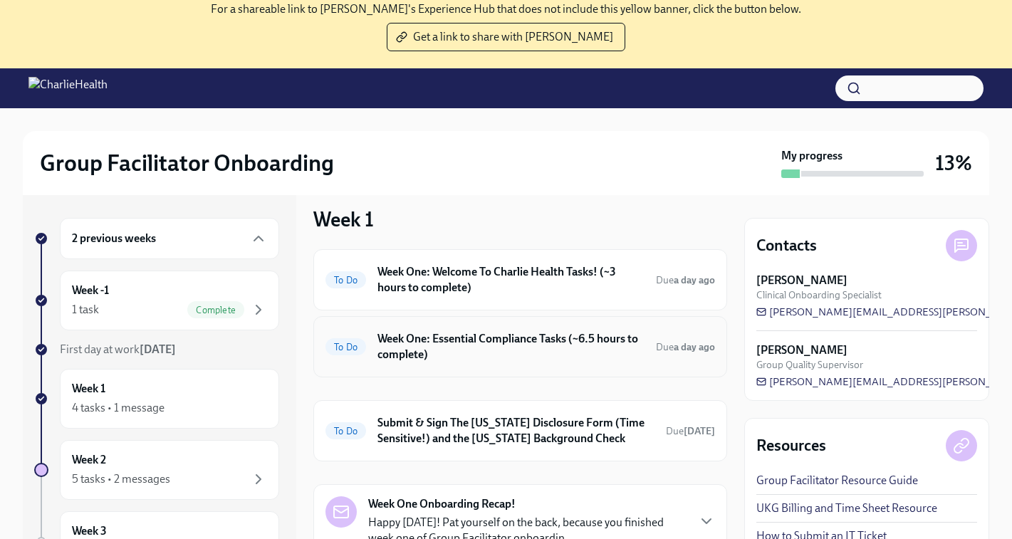
scroll to position [66, 0]
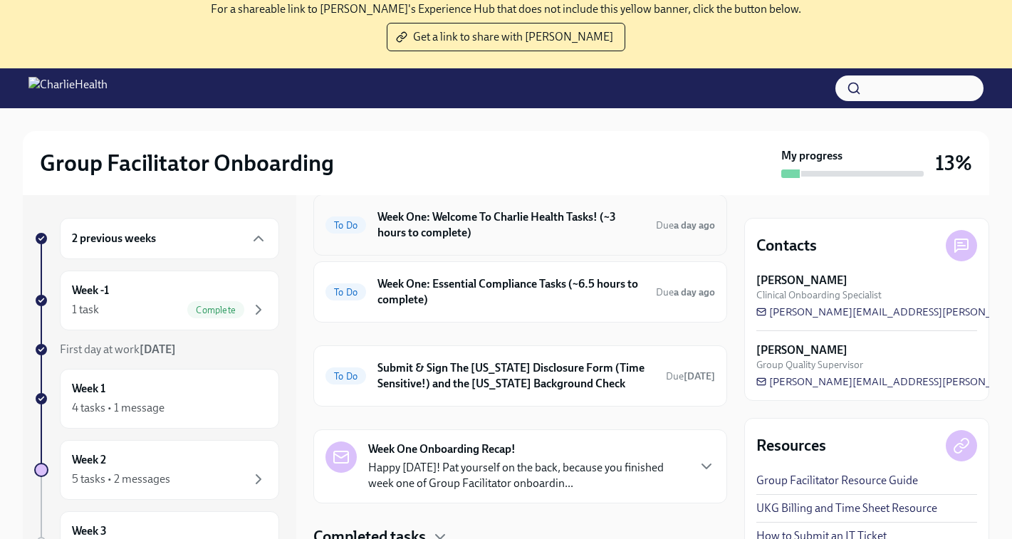
click at [443, 214] on h6 "Week One: Welcome To Charlie Health Tasks! (~3 hours to complete)" at bounding box center [510, 224] width 267 height 31
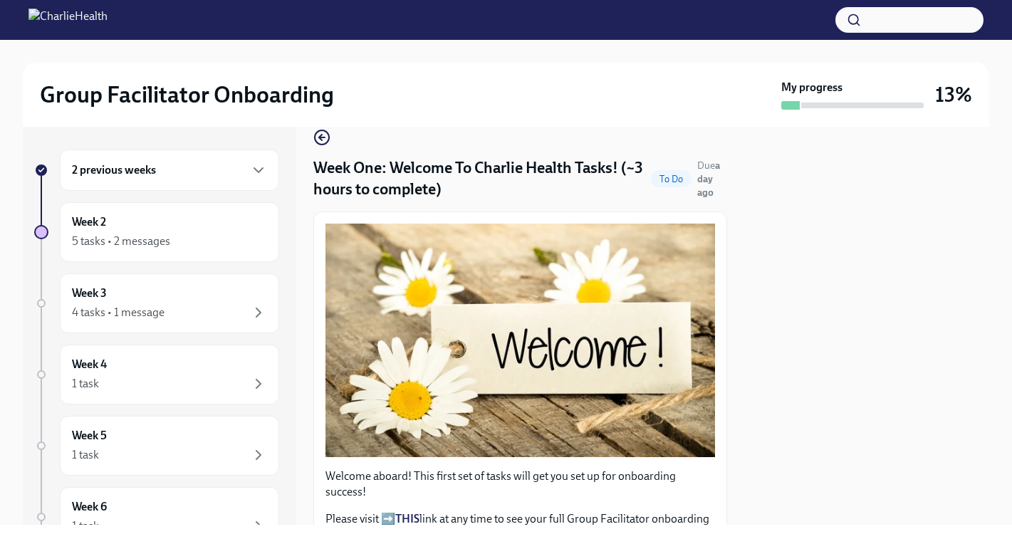
scroll to position [6, 0]
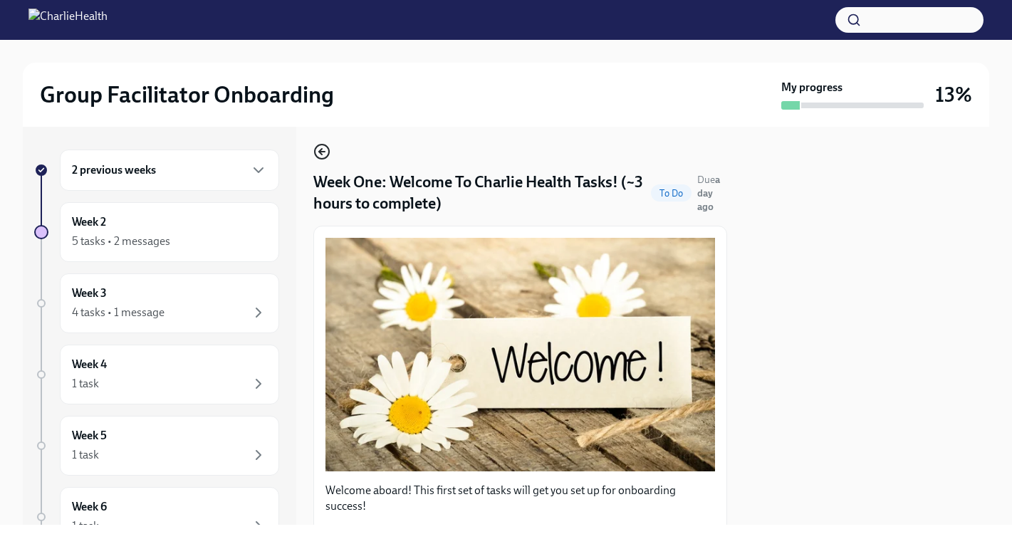
click at [321, 146] on icon "button" at bounding box center [321, 151] width 17 height 17
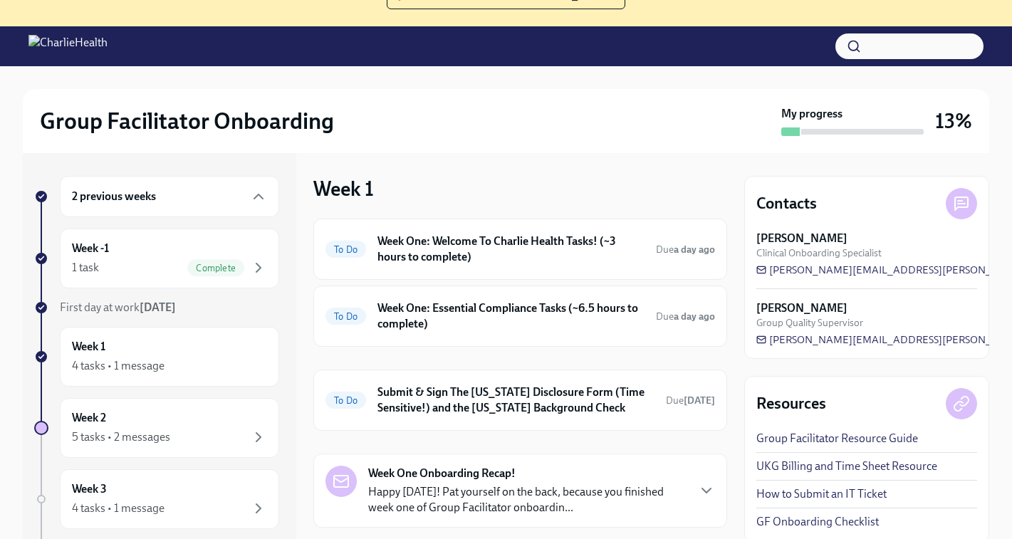
scroll to position [146, 0]
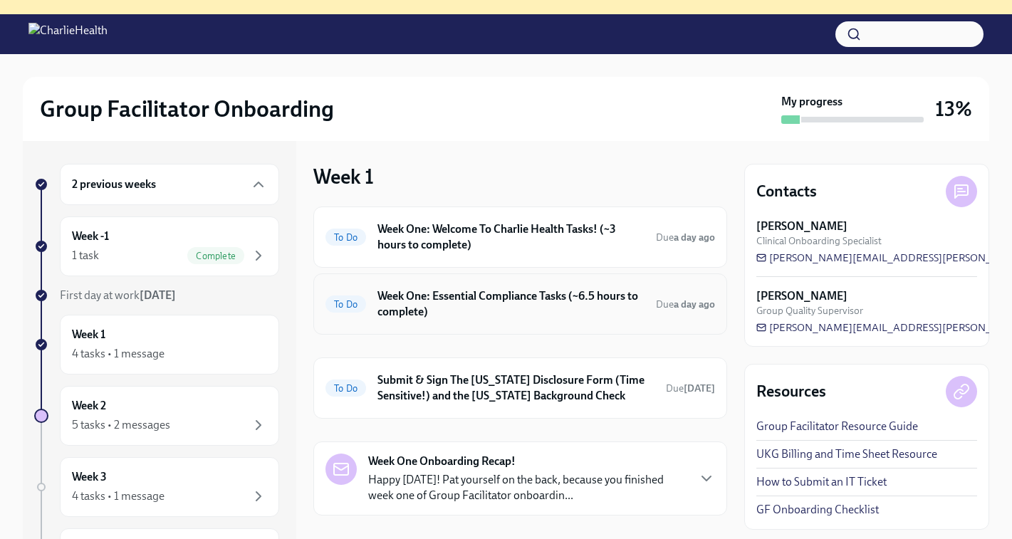
click at [517, 301] on h6 "Week One: Essential Compliance Tasks (~6.5 hours to complete)" at bounding box center [510, 303] width 267 height 31
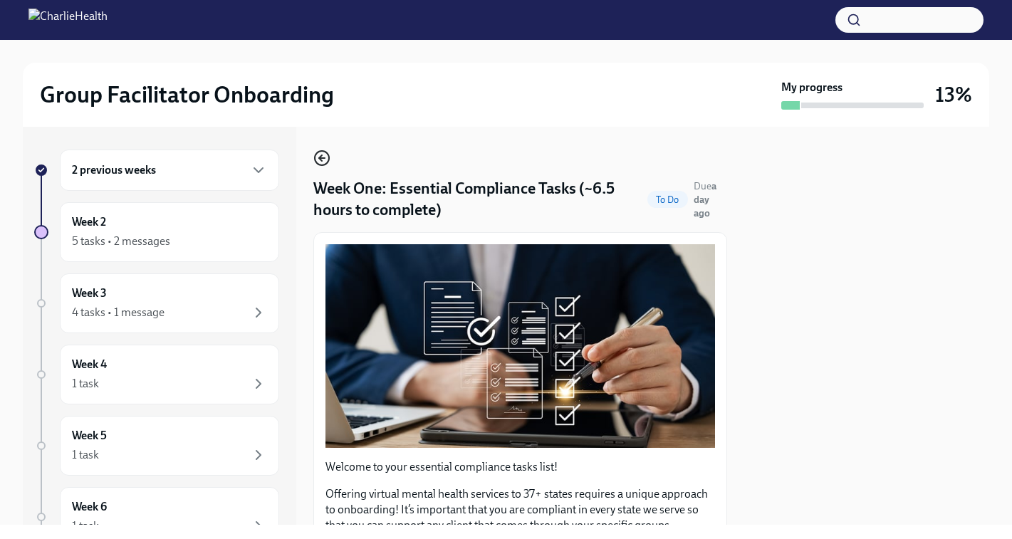
click at [320, 160] on icon "button" at bounding box center [320, 158] width 3 height 6
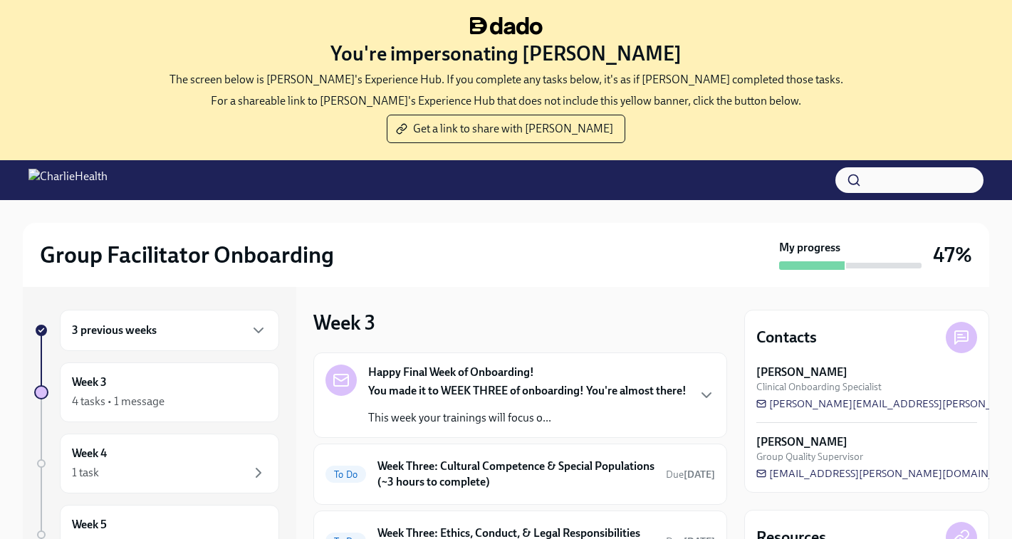
scroll to position [146, 0]
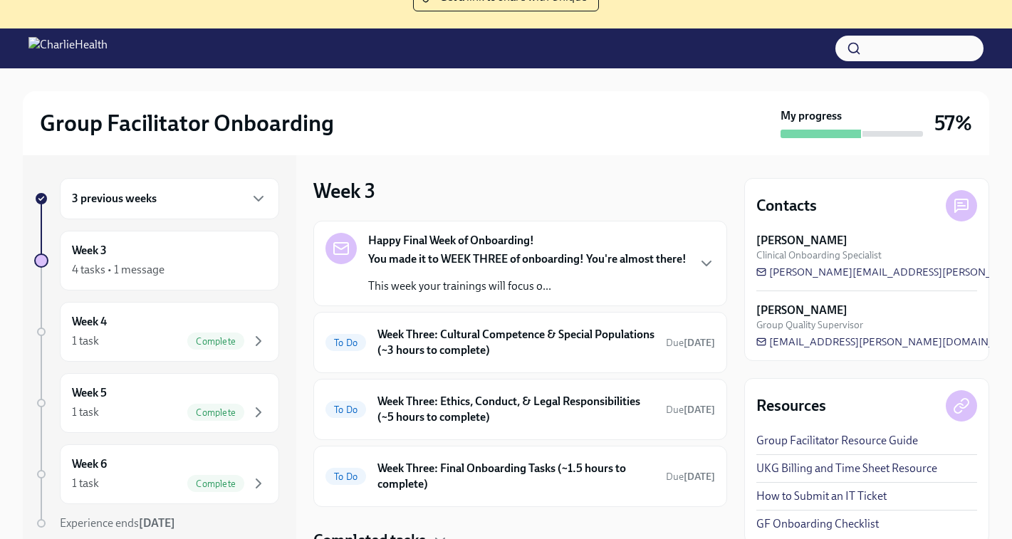
scroll to position [35, 0]
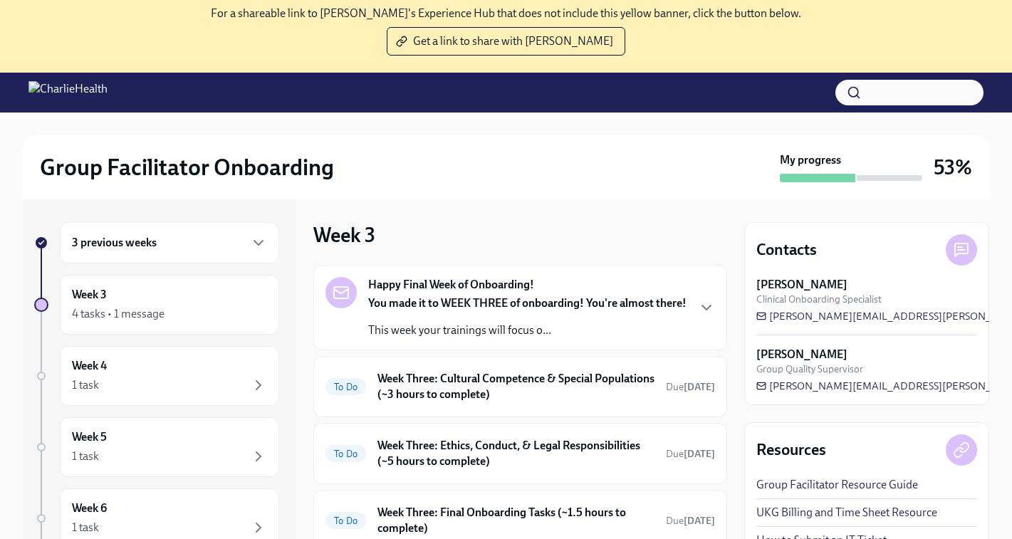
scroll to position [117, 0]
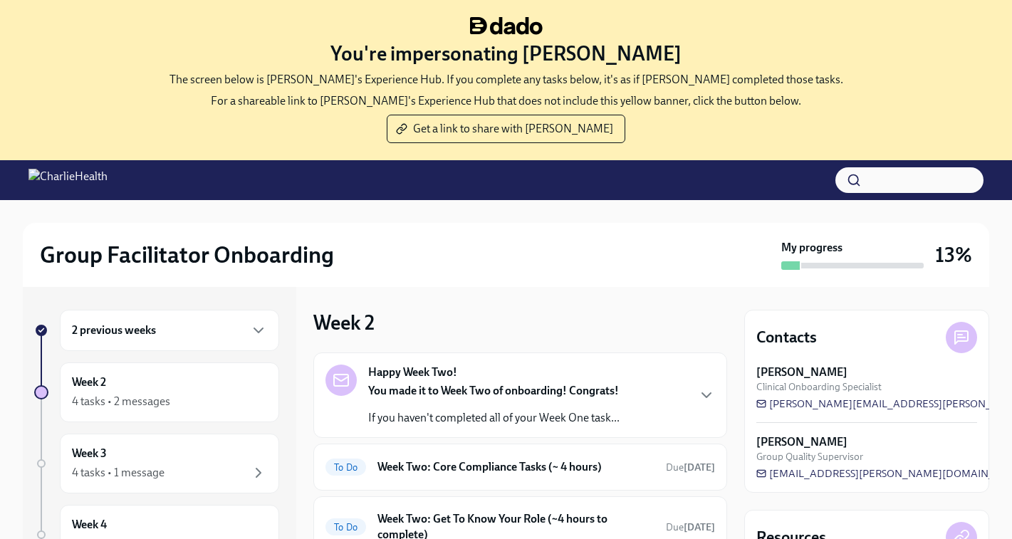
click at [120, 338] on h6 "2 previous weeks" at bounding box center [114, 331] width 84 height 16
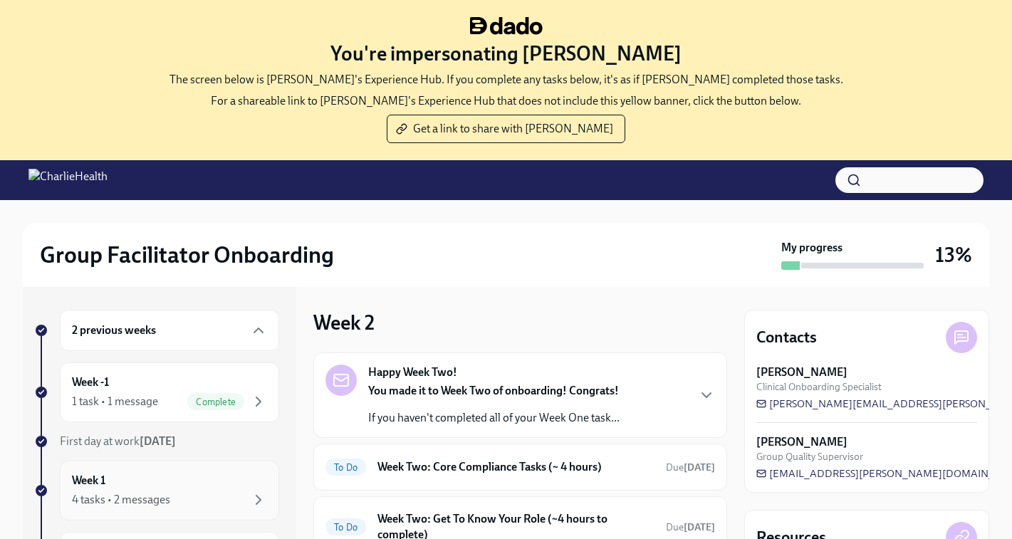
click at [123, 486] on div "Week 1 4 tasks • 2 messages" at bounding box center [169, 491] width 195 height 36
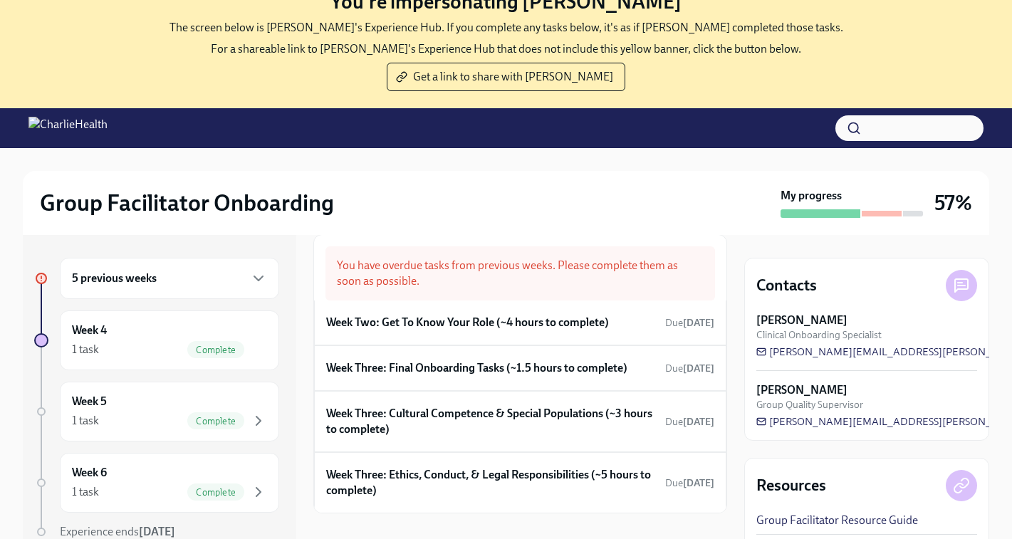
scroll to position [94, 0]
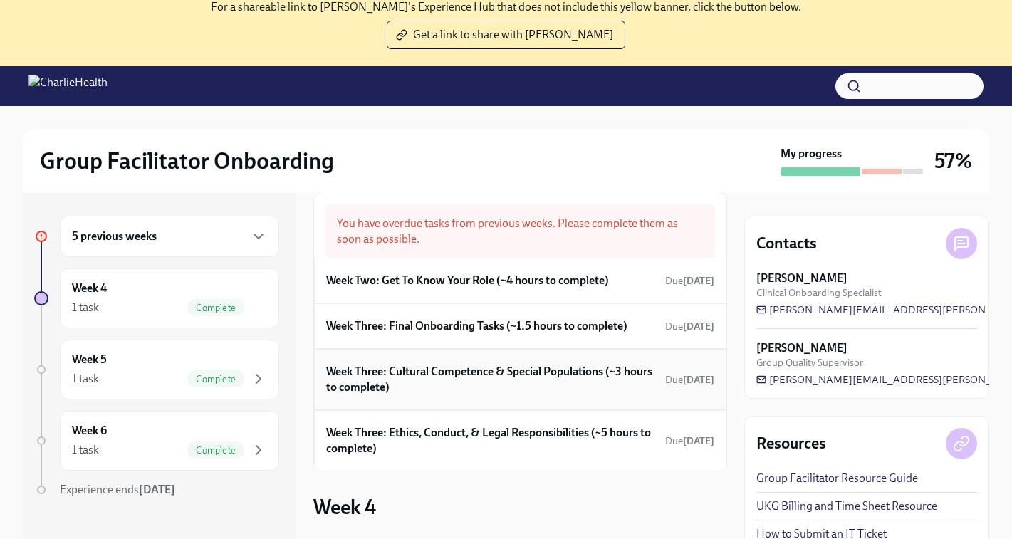
click at [459, 378] on h6 "Week Three: Cultural Competence & Special Populations (~3 hours to complete)" at bounding box center [492, 379] width 333 height 31
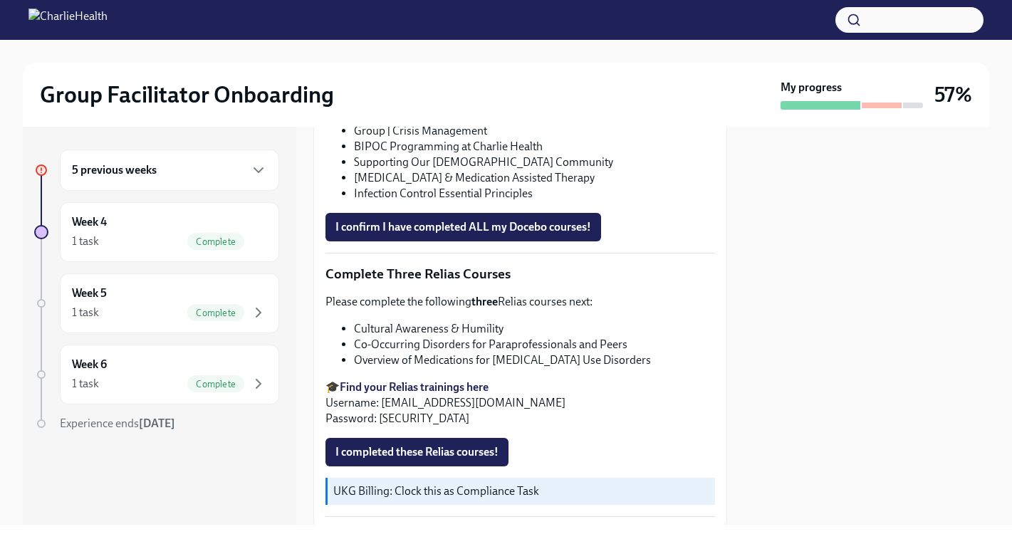
scroll to position [1136, 0]
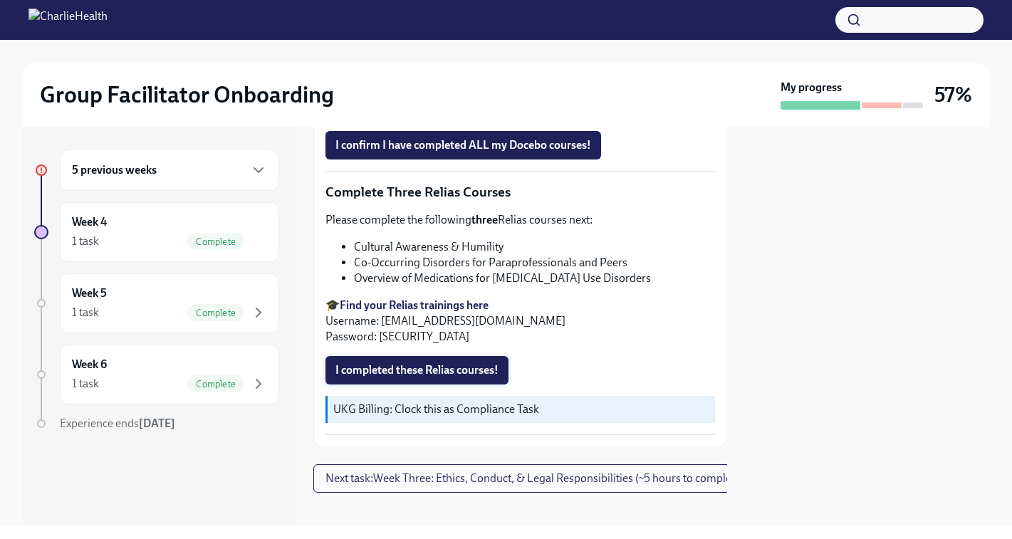
click at [410, 366] on span "I completed these Relias courses!" at bounding box center [416, 370] width 163 height 14
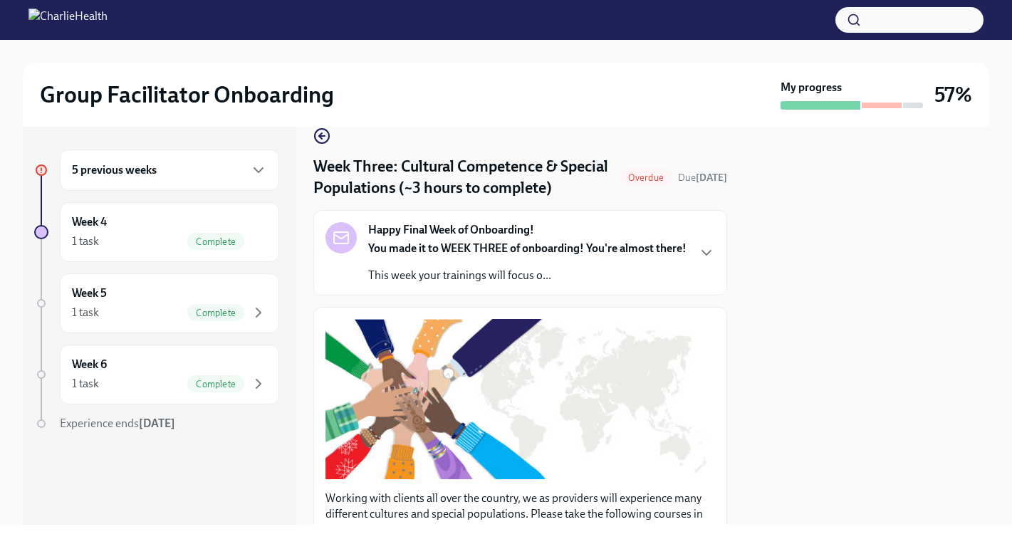
scroll to position [0, 0]
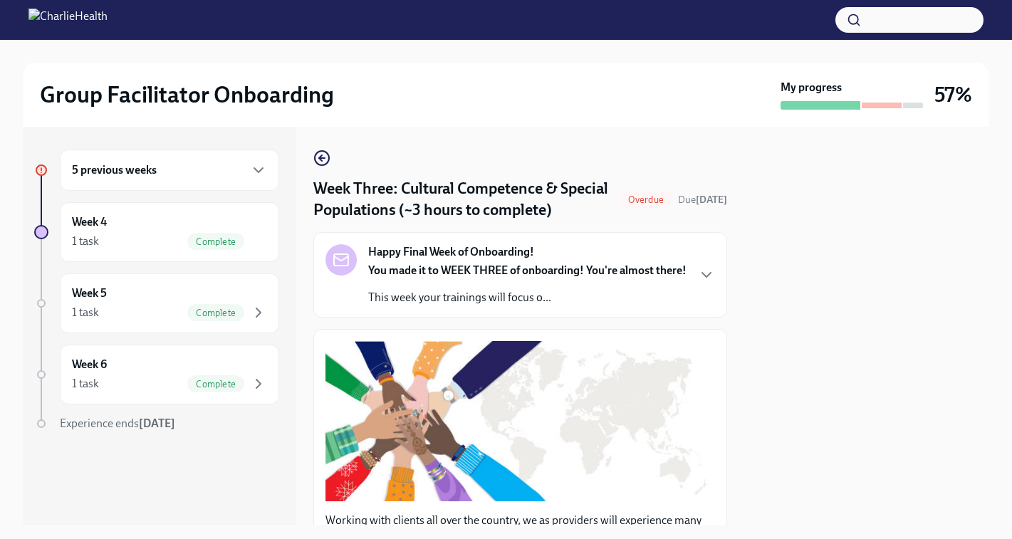
click at [324, 157] on icon "button" at bounding box center [321, 158] width 17 height 17
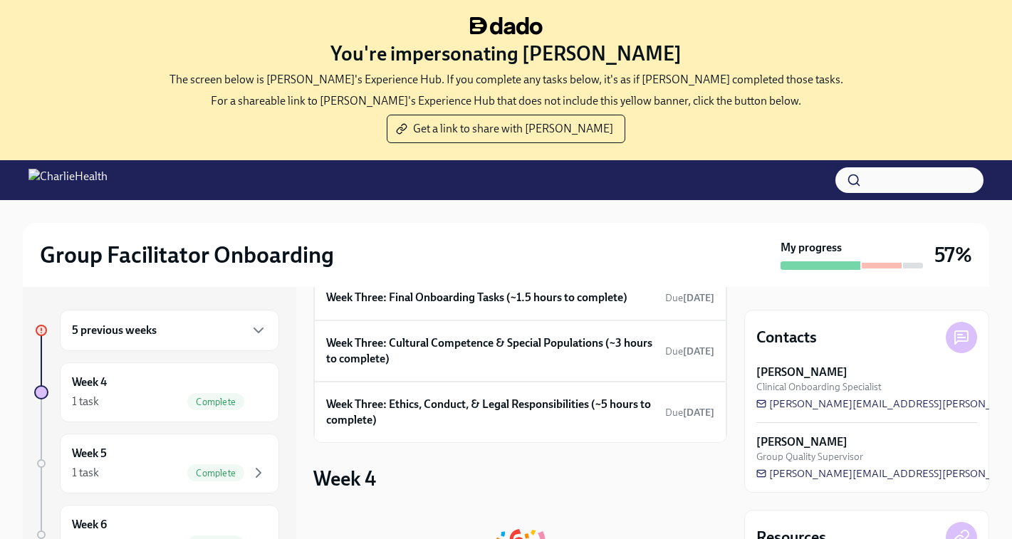
scroll to position [150, 0]
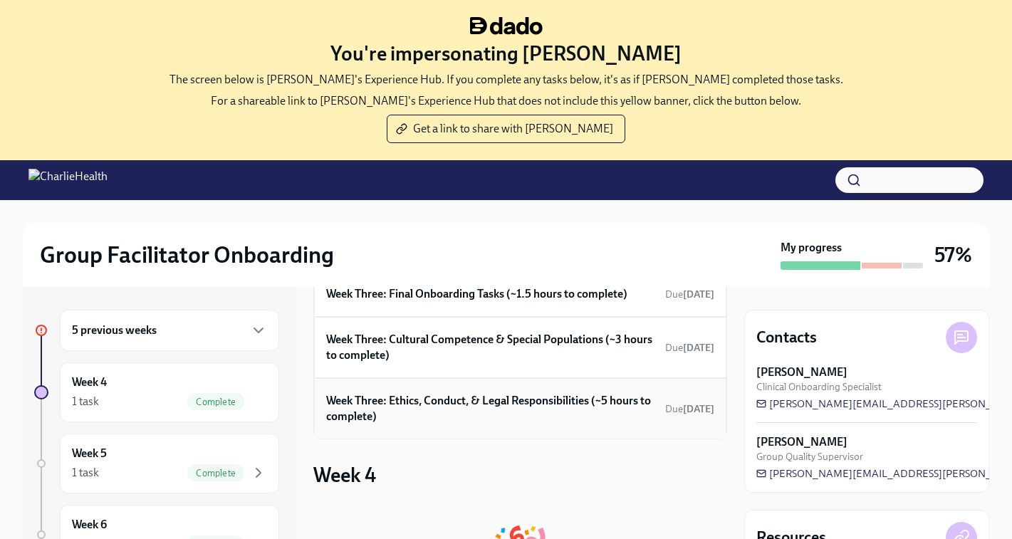
click at [444, 412] on h6 "Week Three: Ethics, Conduct, & Legal Responsibilities (~5 hours to complete)" at bounding box center [492, 408] width 333 height 31
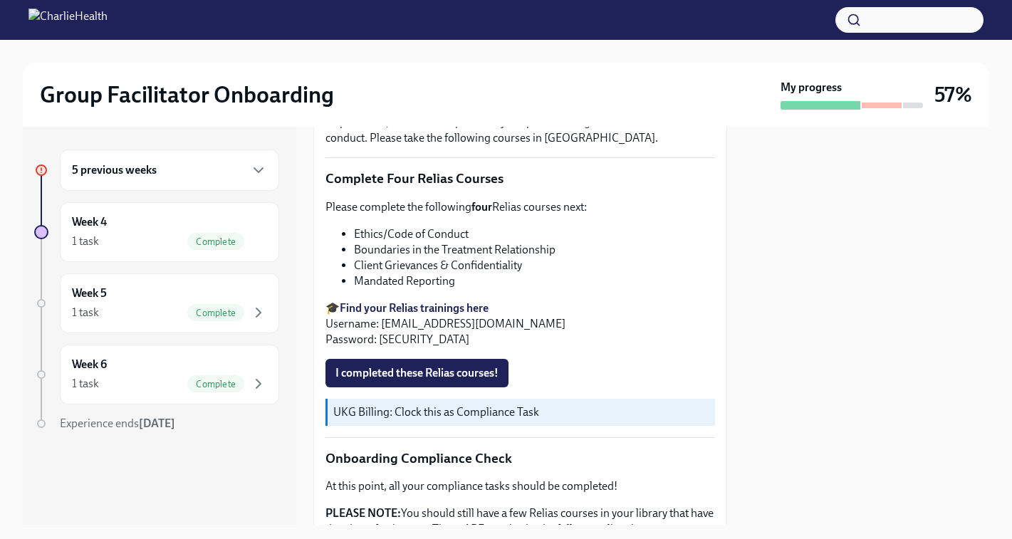
scroll to position [524, 0]
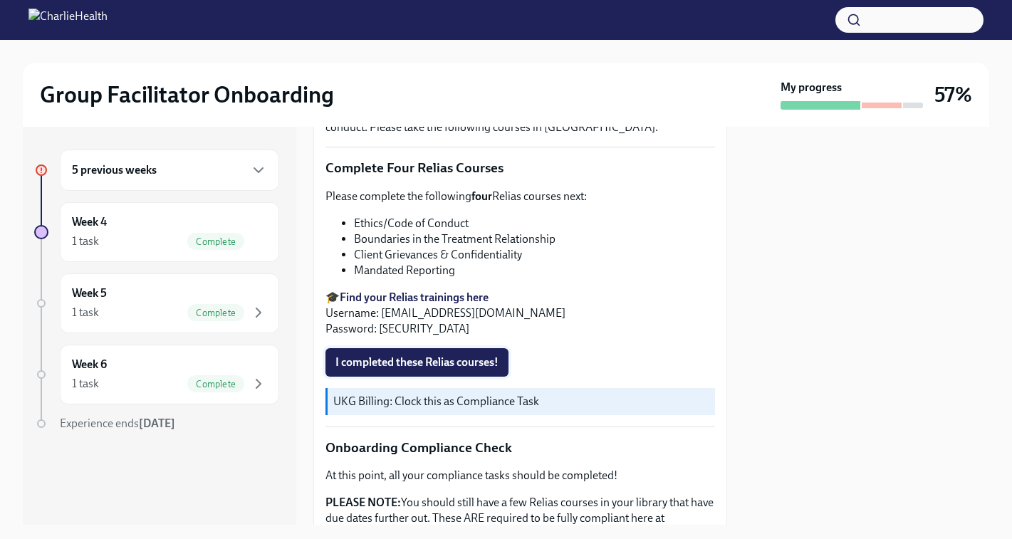
click at [413, 370] on span "I completed these Relias courses!" at bounding box center [416, 362] width 163 height 14
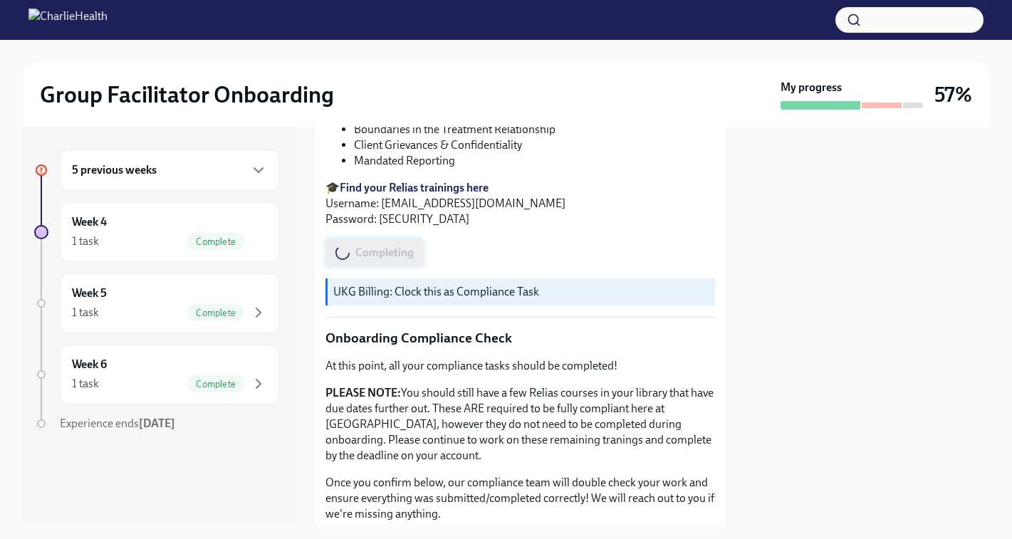
scroll to position [741, 0]
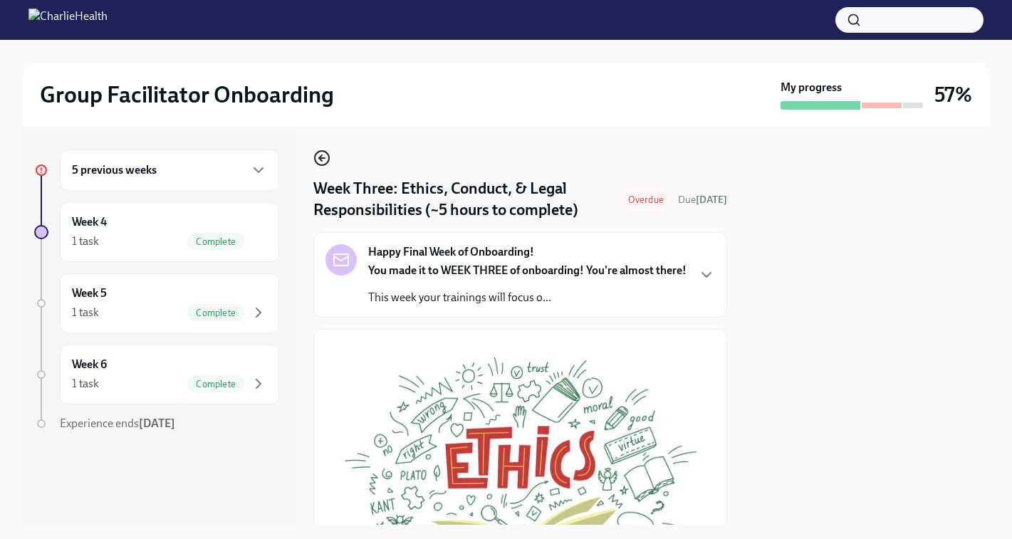
click at [320, 160] on icon "button" at bounding box center [320, 158] width 3 height 6
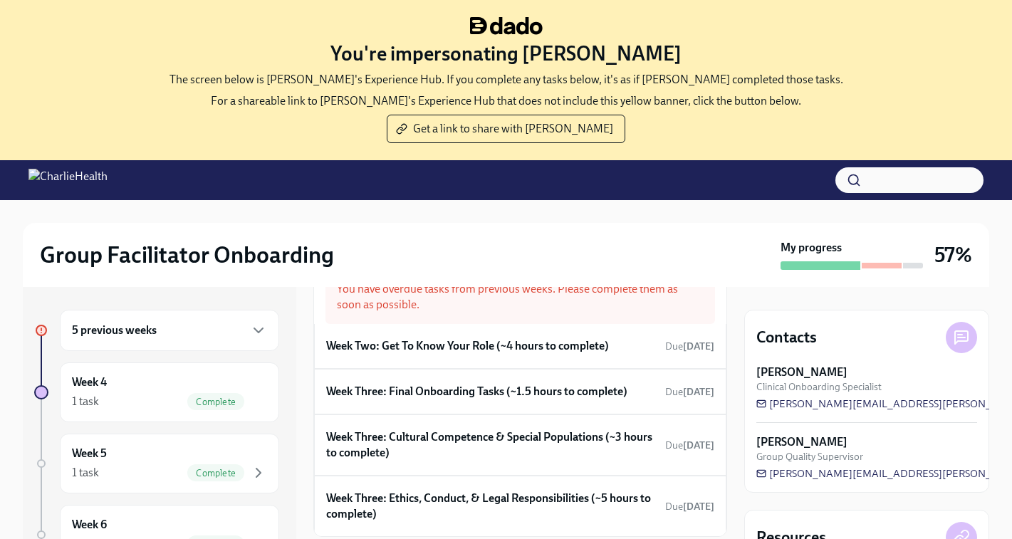
scroll to position [51, 0]
click at [438, 355] on h6 "Week Two: Get To Know Your Role (~4 hours to complete)" at bounding box center [467, 348] width 283 height 16
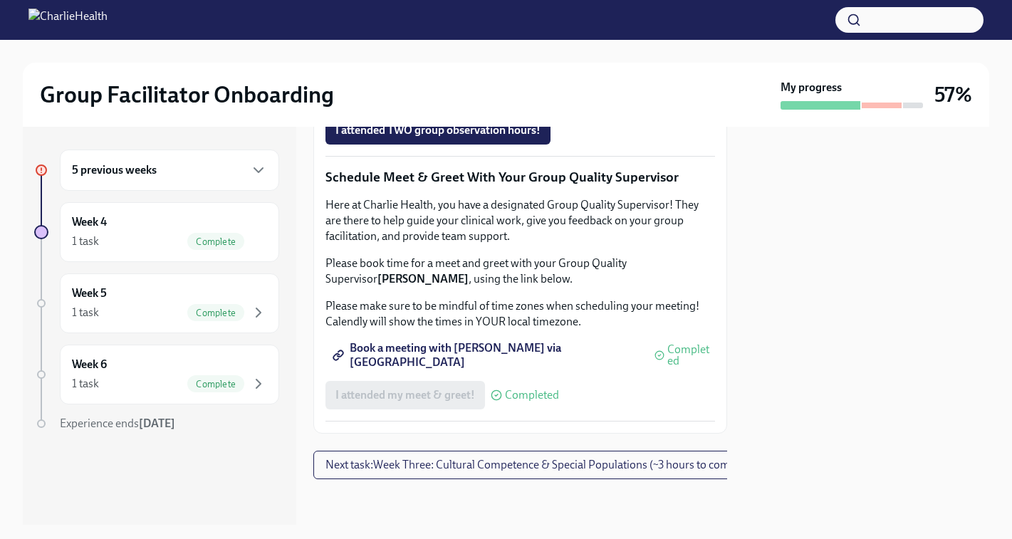
scroll to position [1433, 0]
